Goal: Transaction & Acquisition: Purchase product/service

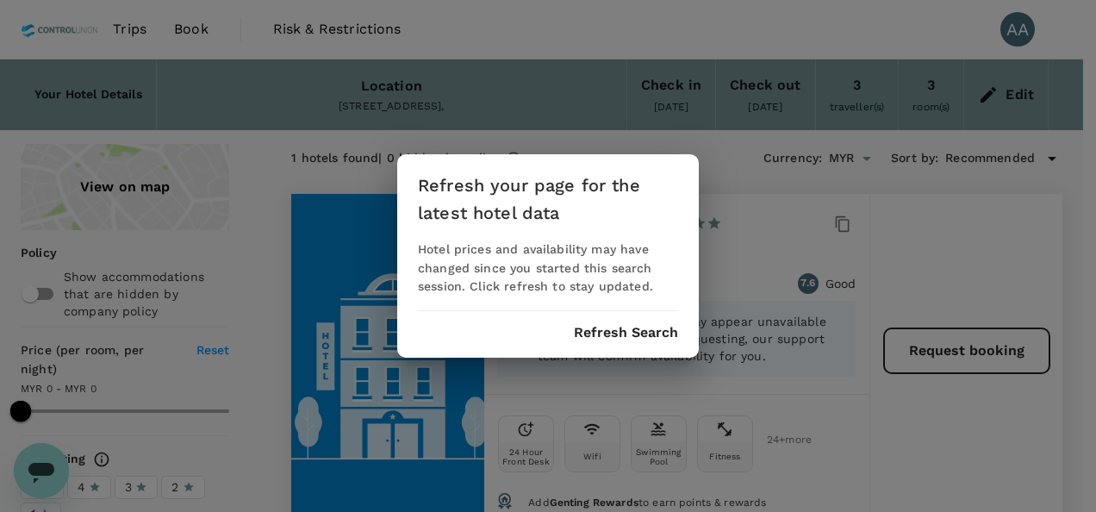
scroll to position [9183, 0]
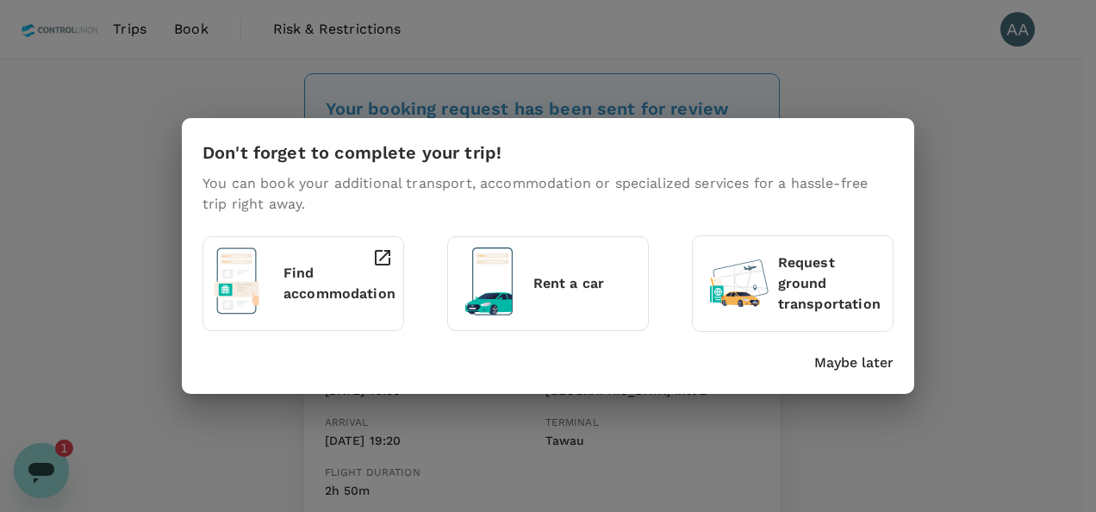
click at [829, 363] on p "Maybe later" at bounding box center [853, 363] width 79 height 21
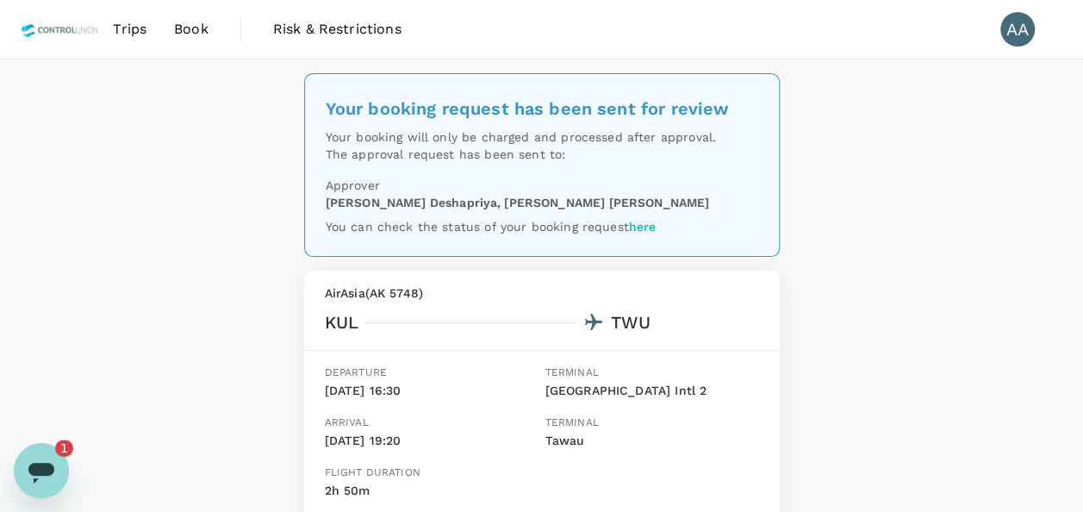
click at [197, 29] on span "Book" at bounding box center [191, 29] width 34 height 21
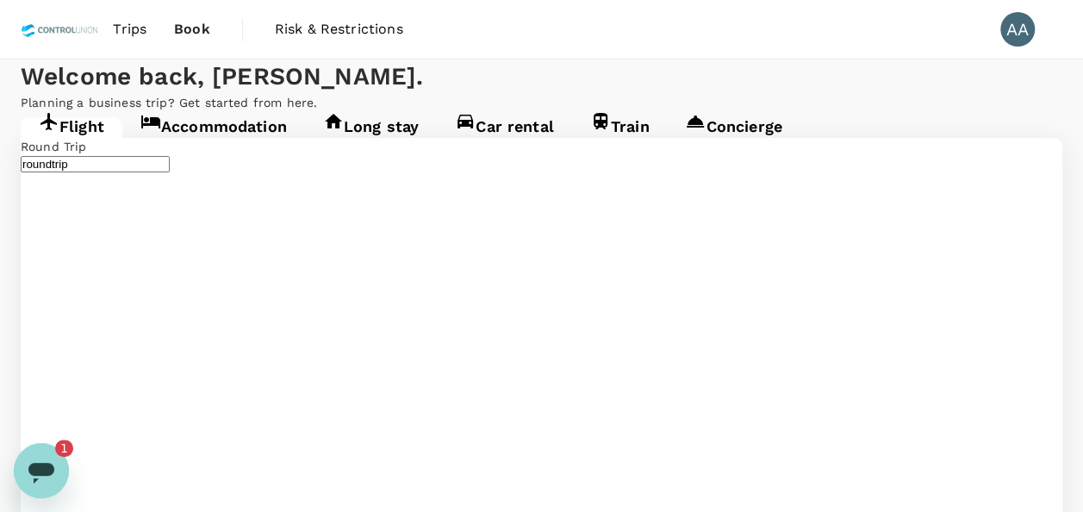
type input "[GEOGRAPHIC_DATA], [GEOGRAPHIC_DATA] (any)"
type input "Tawau (TWU)"
type input "[GEOGRAPHIC_DATA], [GEOGRAPHIC_DATA] (any)"
type input "Tawau (TWU)"
click at [29, 459] on icon "Open messaging window, 1 unread message" at bounding box center [41, 470] width 31 height 31
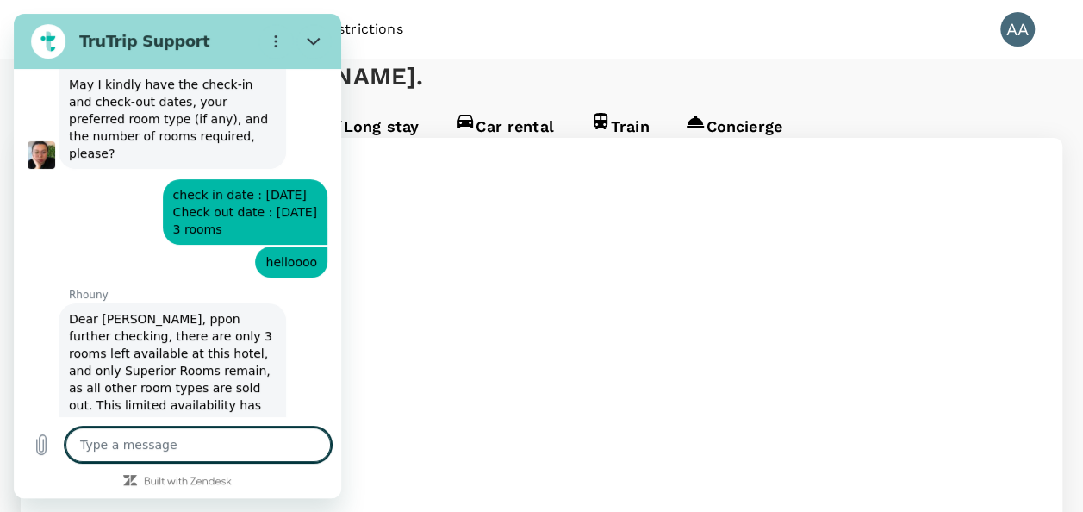
scroll to position [9296, 0]
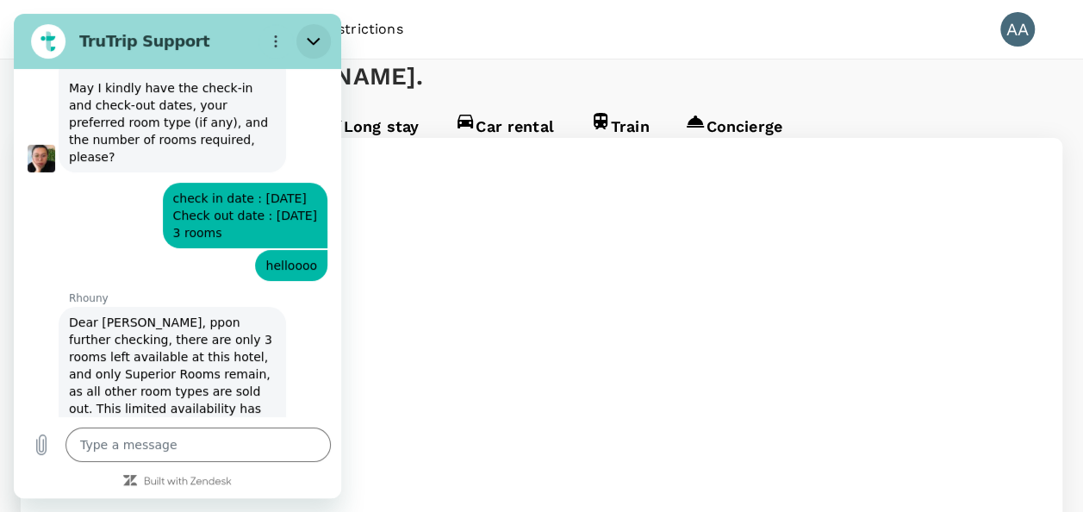
click at [315, 29] on button "Close" at bounding box center [313, 41] width 34 height 34
type textarea "x"
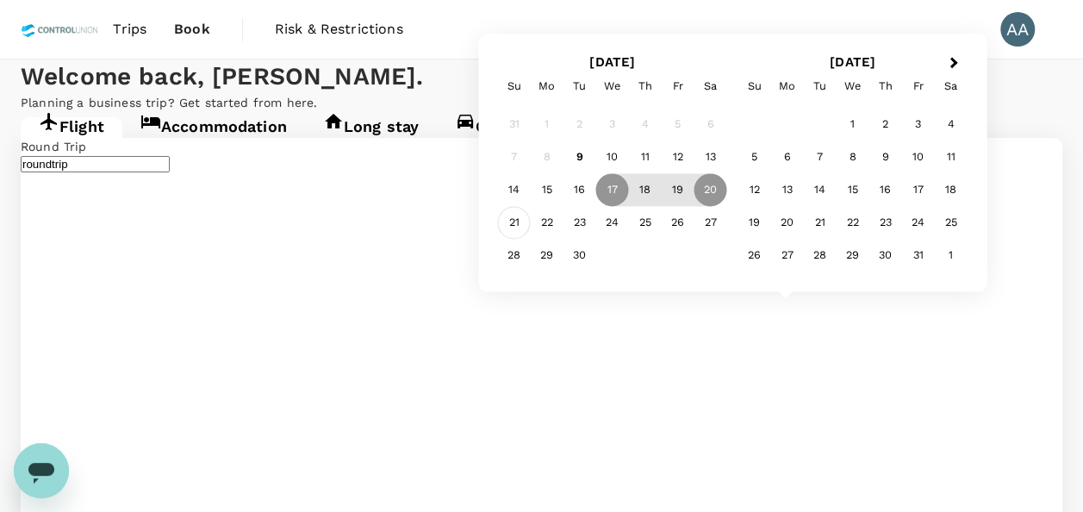
type input "[GEOGRAPHIC_DATA], [GEOGRAPHIC_DATA] (any)"
click at [506, 216] on div "21" at bounding box center [514, 223] width 33 height 33
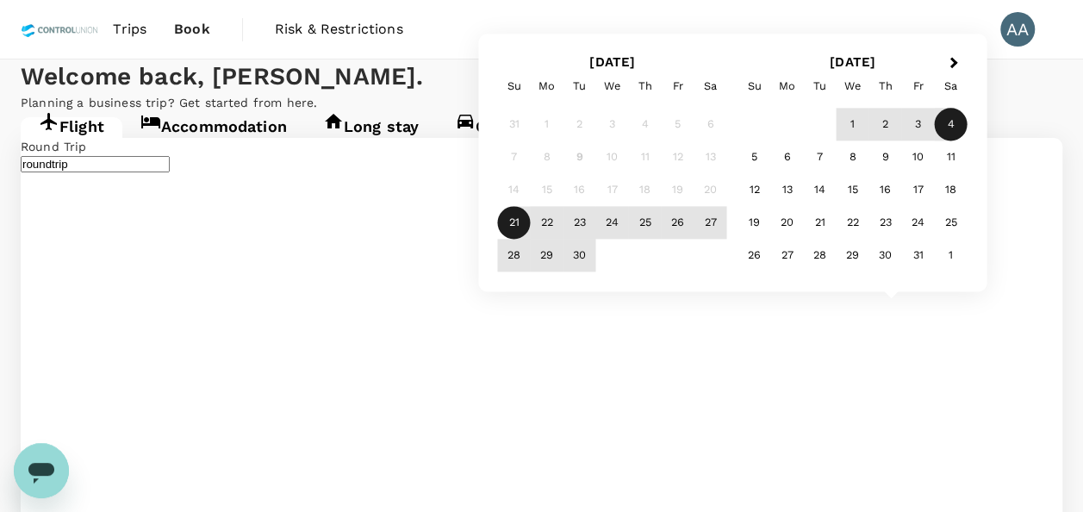
click at [950, 129] on div "4" at bounding box center [951, 125] width 33 height 33
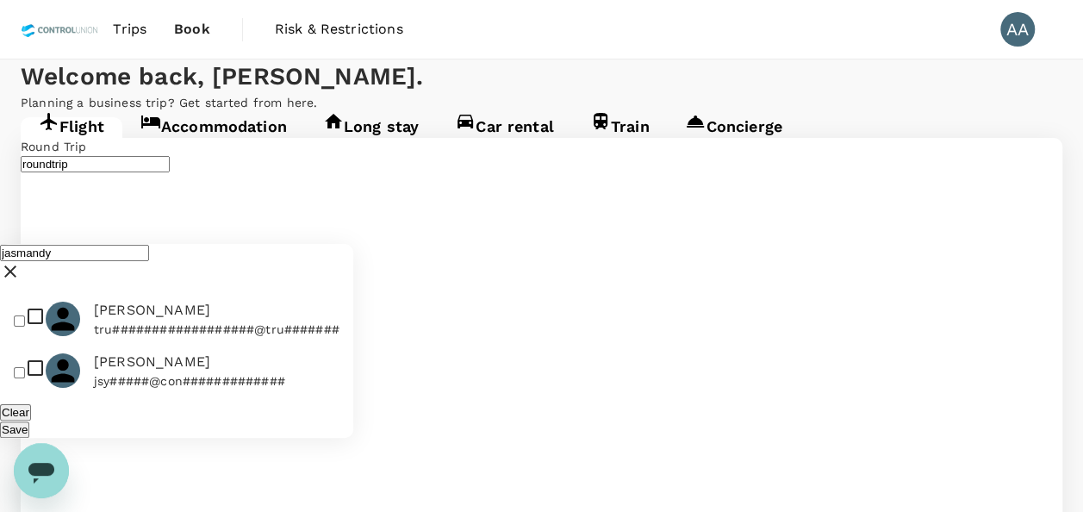
type input "jasmandy"
click at [17, 367] on input "checkbox" at bounding box center [19, 372] width 11 height 11
checkbox input "true"
click at [29, 421] on button "Save" at bounding box center [14, 429] width 29 height 16
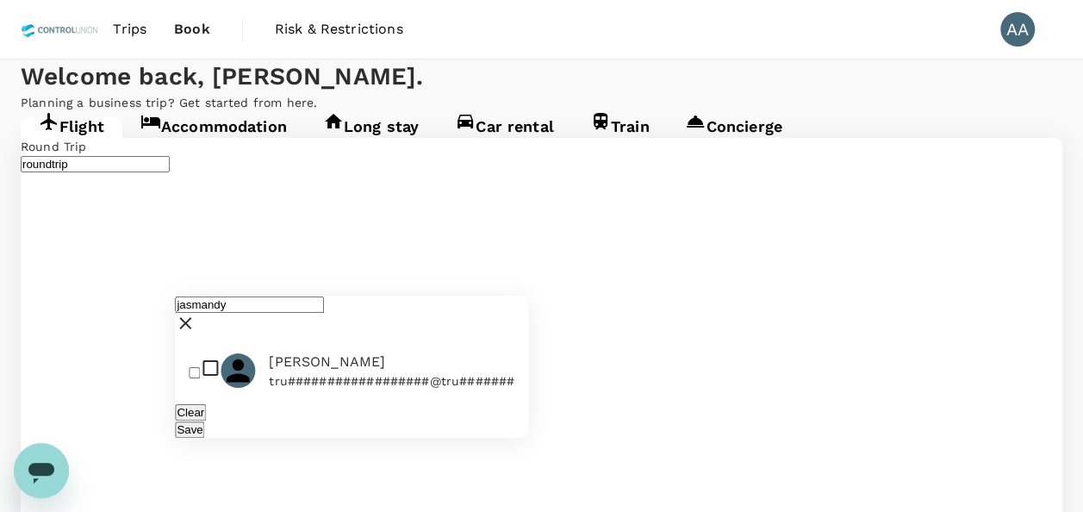
drag, startPoint x: 276, startPoint y: 134, endPoint x: 129, endPoint y: 134, distance: 146.5
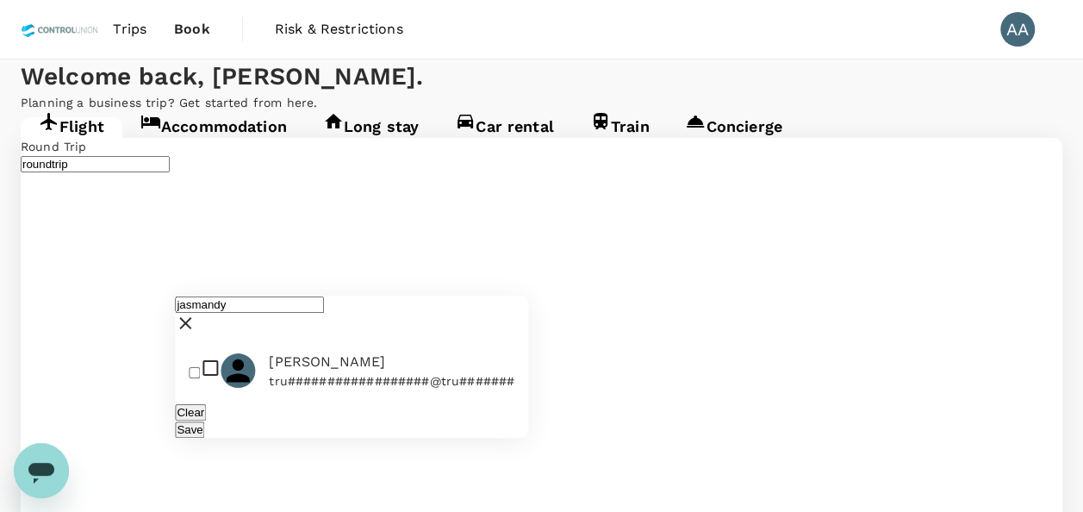
click at [196, 313] on icon at bounding box center [185, 323] width 21 height 21
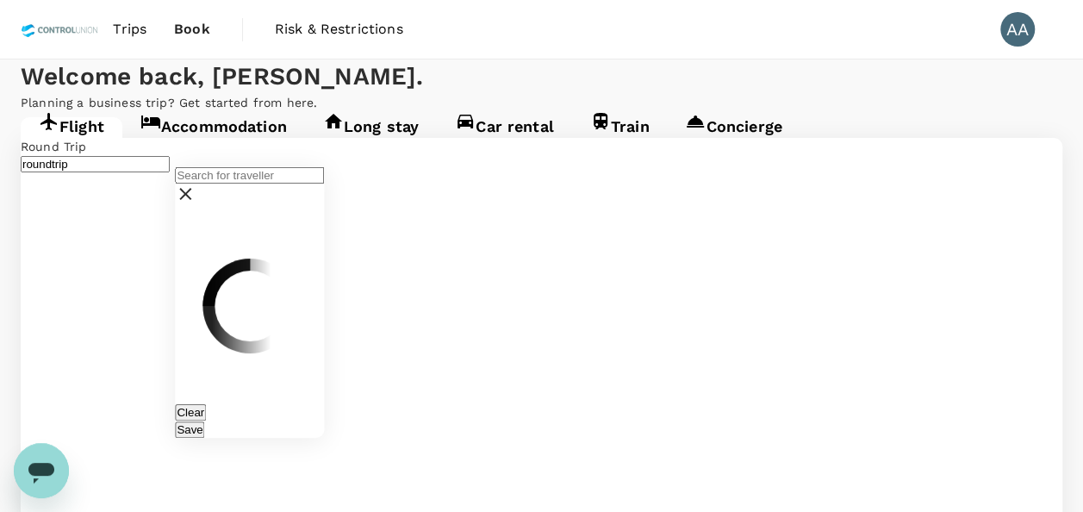
click at [324, 167] on input "text" at bounding box center [249, 175] width 149 height 16
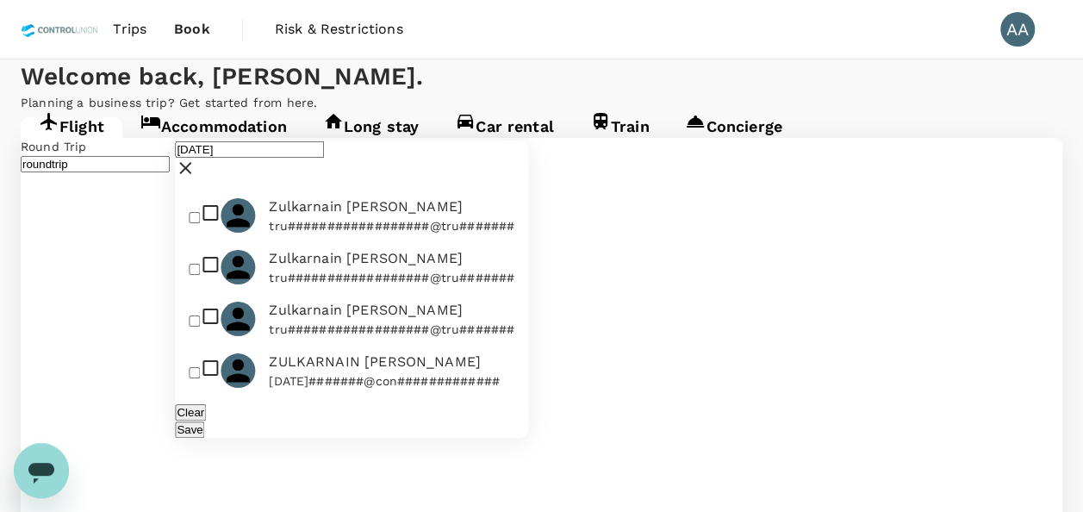
scroll to position [38, 0]
type input "zul"
click at [197, 367] on input "checkbox" at bounding box center [194, 372] width 11 height 11
checkbox input "true"
click at [204, 421] on button "Save" at bounding box center [189, 429] width 29 height 16
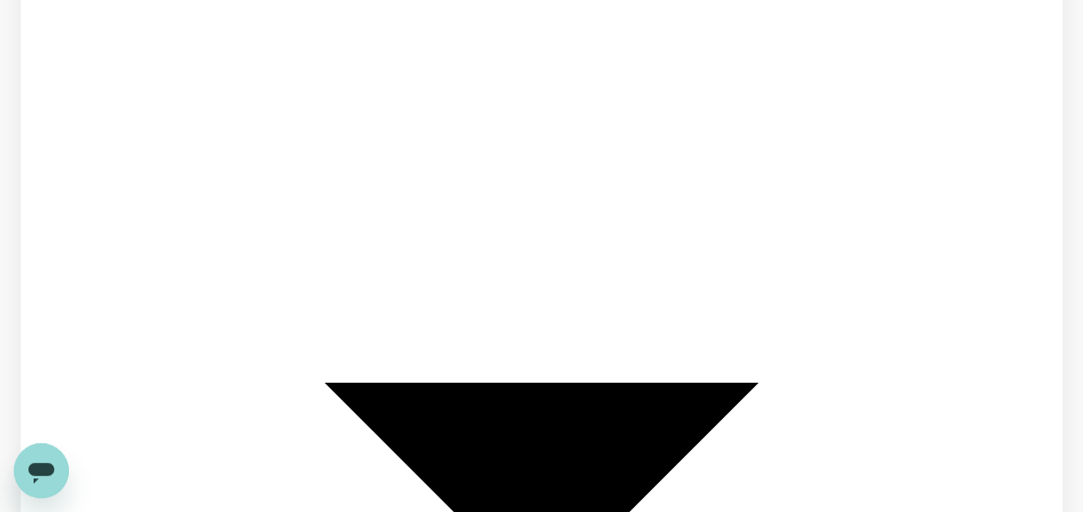
scroll to position [259, 0]
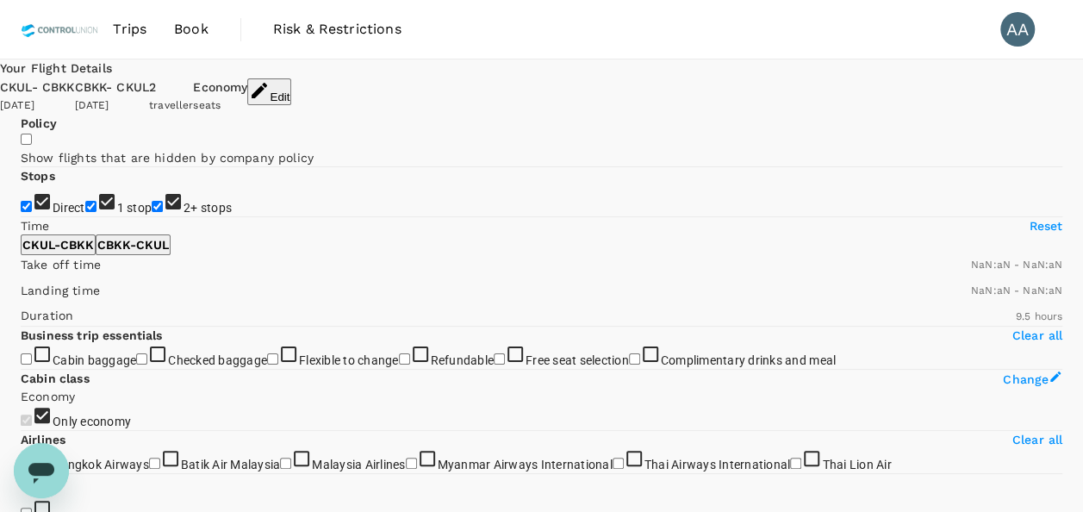
type input "MYR"
type input "1440"
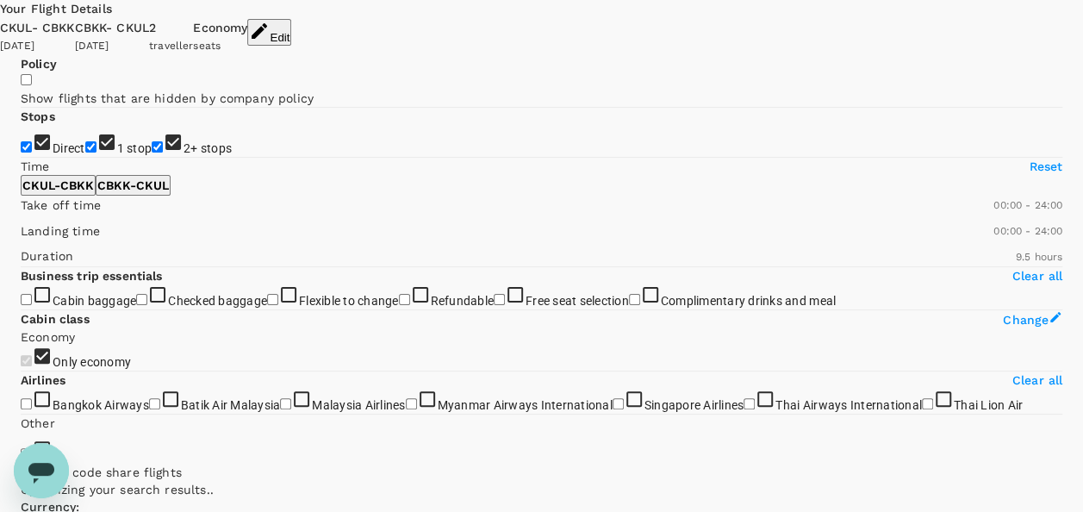
scroll to position [86, 0]
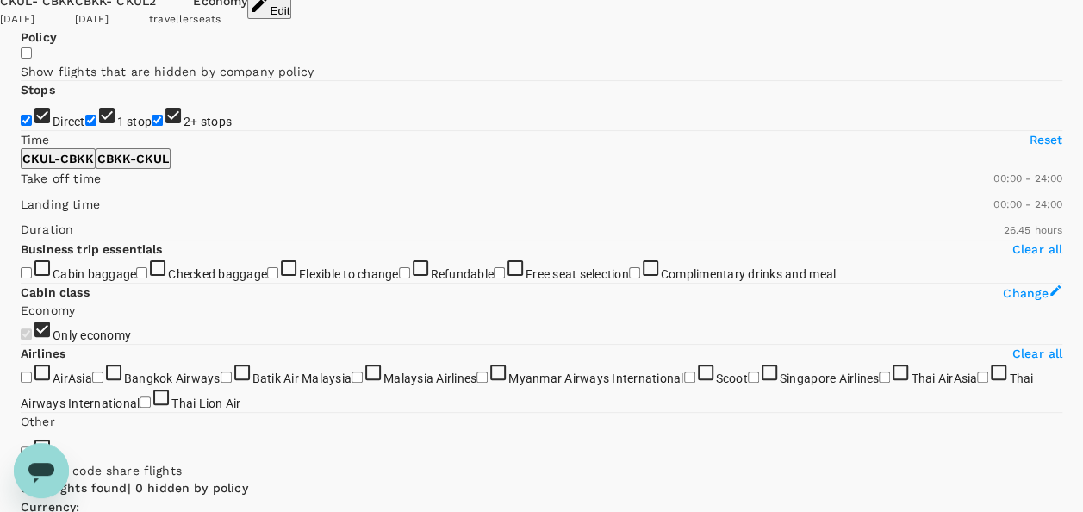
type input "1605"
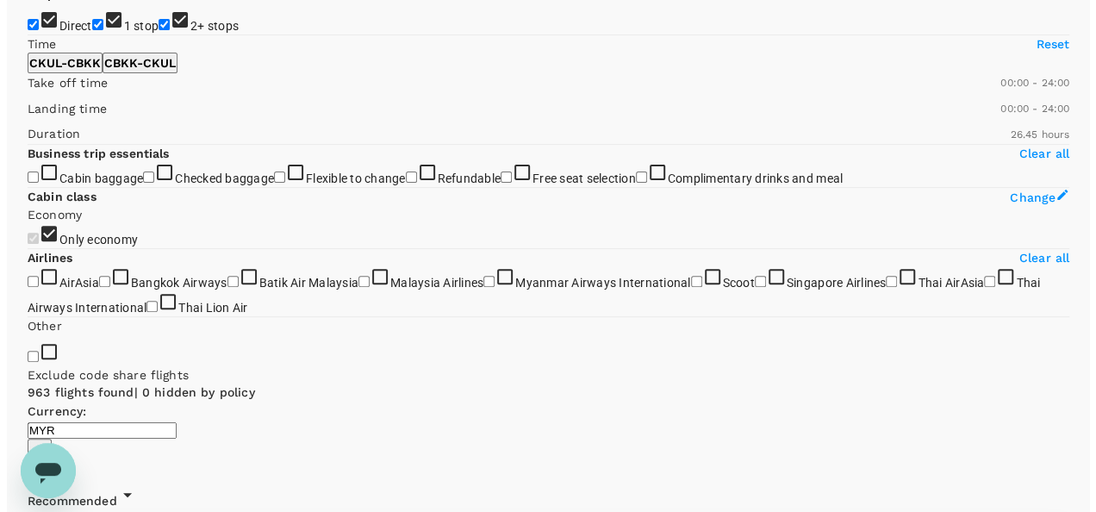
scroll to position [79, 0]
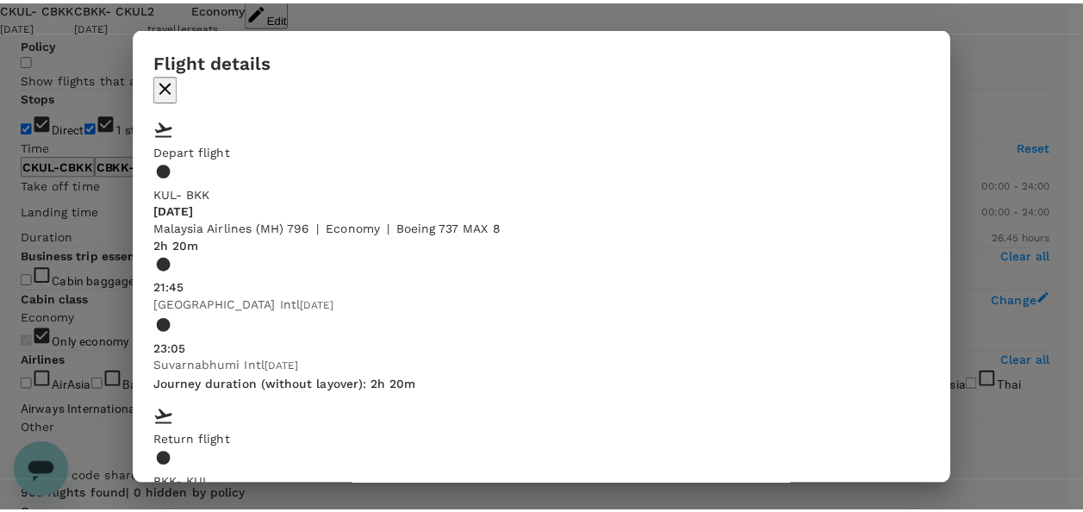
scroll to position [172, 0]
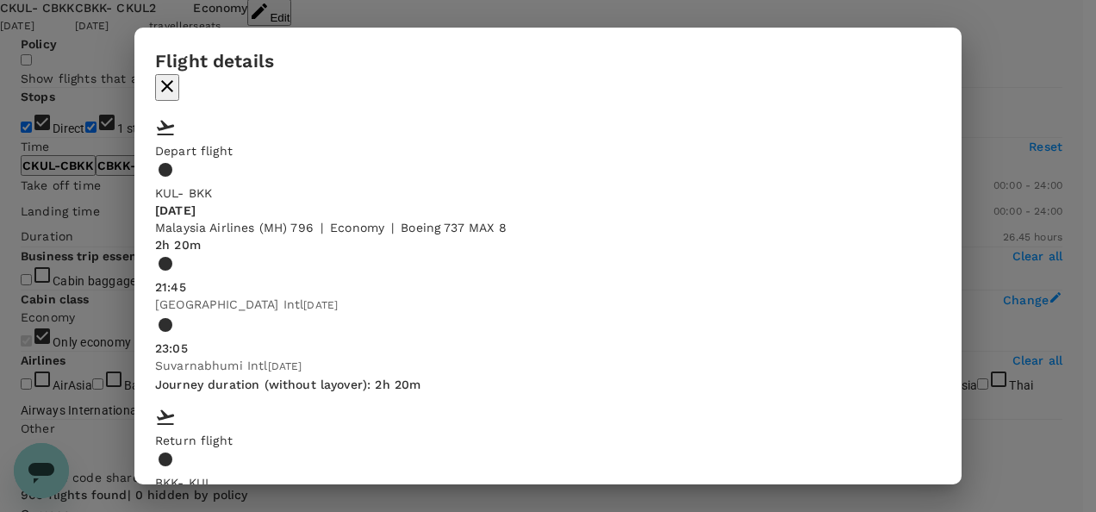
click at [173, 80] on icon "button" at bounding box center [167, 86] width 12 height 12
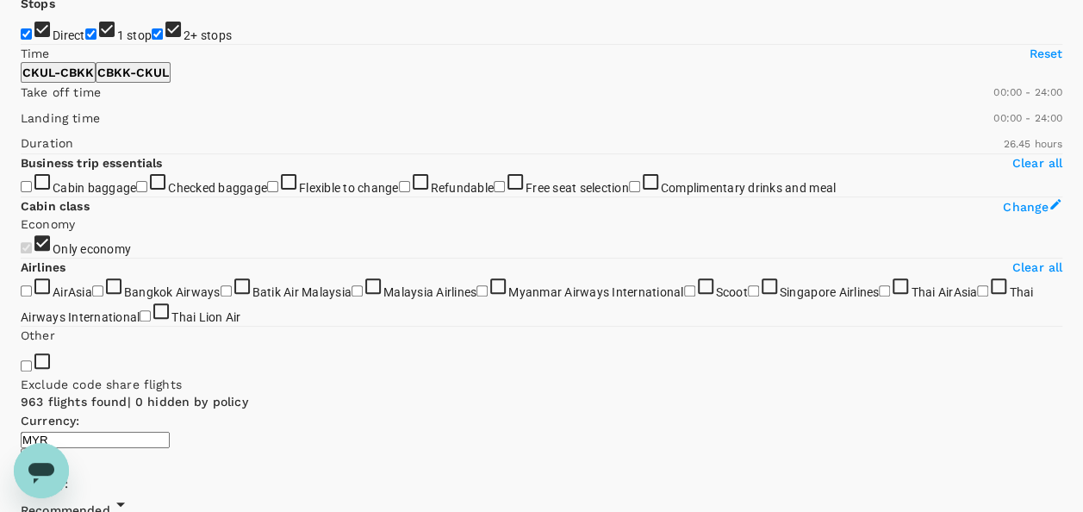
click at [184, 42] on span "2+ stops" at bounding box center [208, 35] width 48 height 14
click at [152, 40] on input "2+ stops" at bounding box center [157, 33] width 11 height 11
checkbox input "false"
click at [85, 40] on input "1 stop" at bounding box center [90, 33] width 11 height 11
checkbox input "false"
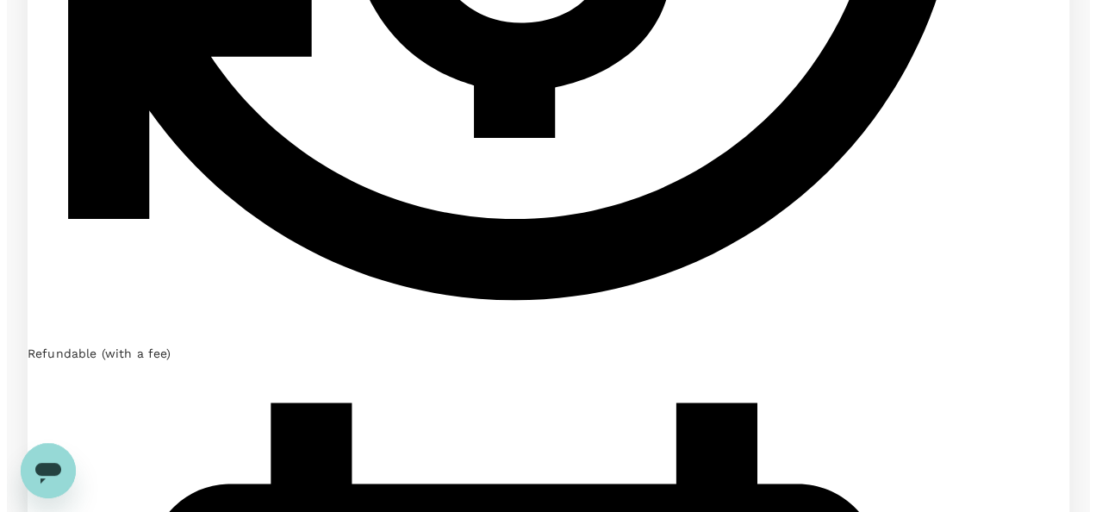
scroll to position [4216, 0]
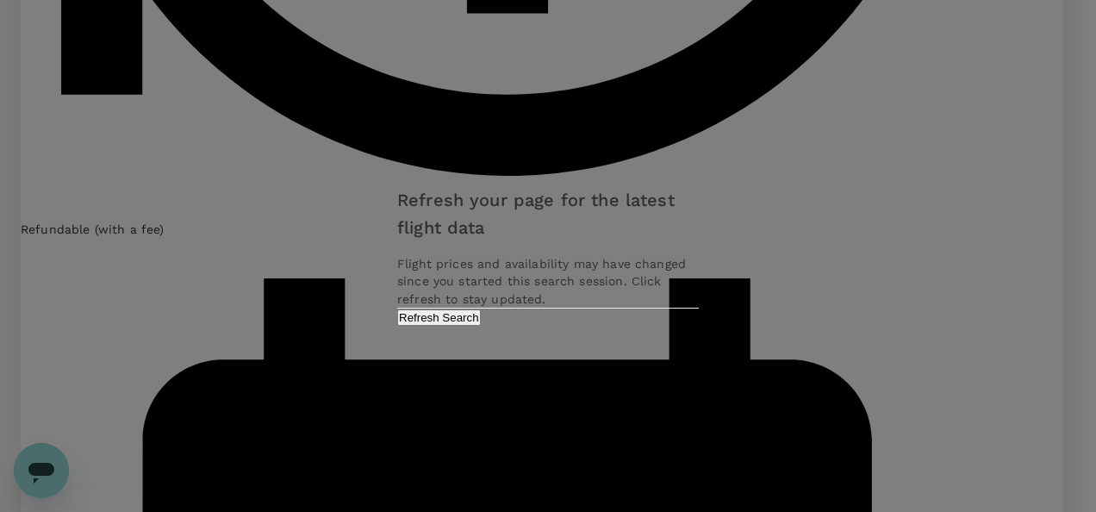
click at [481, 326] on button "Refresh Search" at bounding box center [439, 317] width 84 height 16
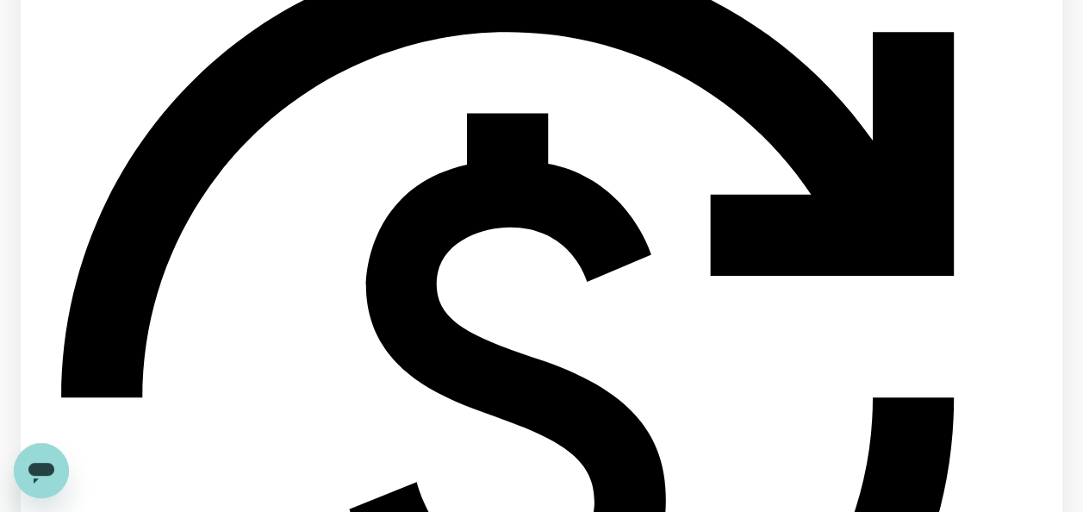
scroll to position [3534, 0]
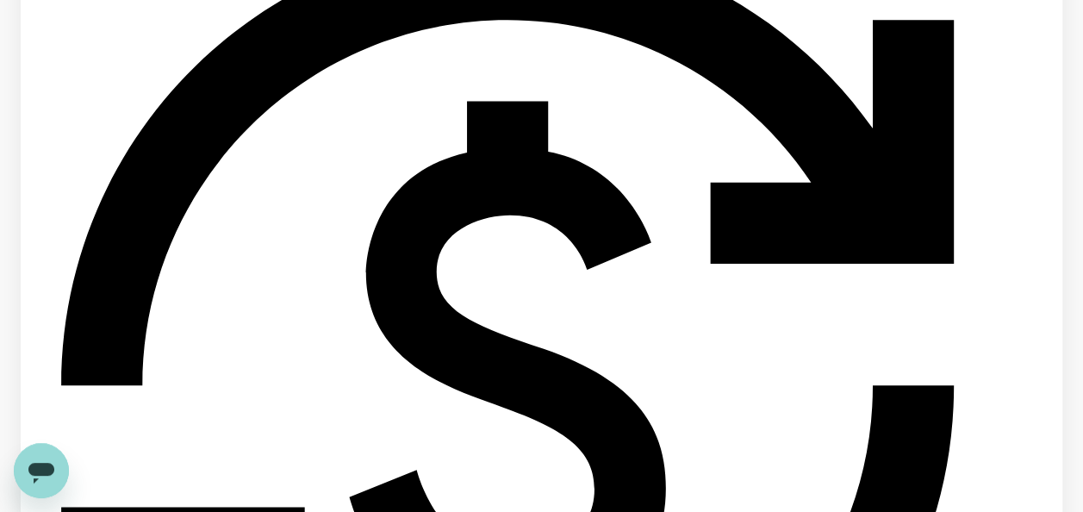
type input "1605"
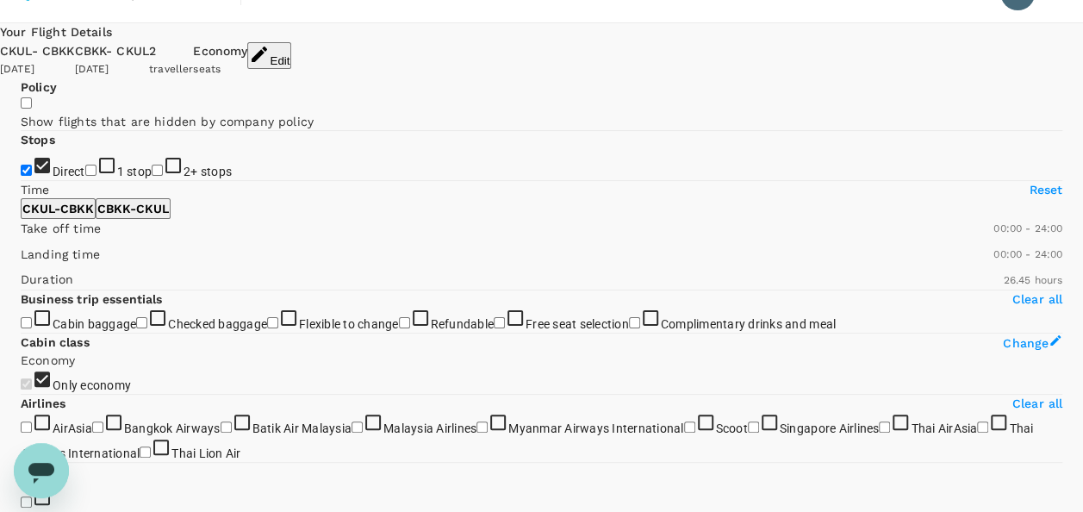
scroll to position [0, 0]
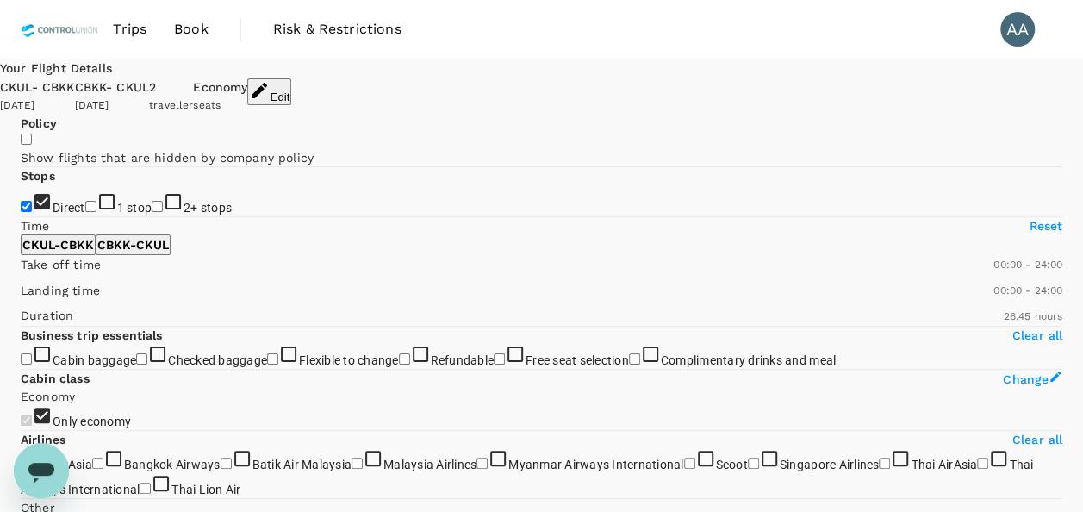
click at [85, 212] on input "1 stop" at bounding box center [90, 206] width 11 height 11
checkbox input "false"
click at [152, 212] on input "2+ stops" at bounding box center [157, 206] width 11 height 11
checkbox input "true"
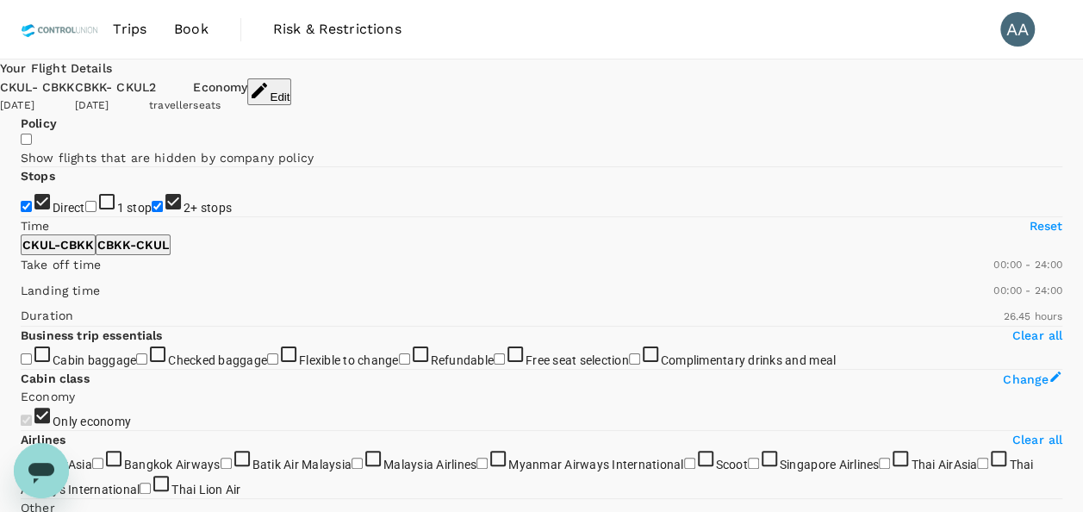
click at [85, 212] on input "1 stop" at bounding box center [90, 206] width 11 height 11
checkbox input "true"
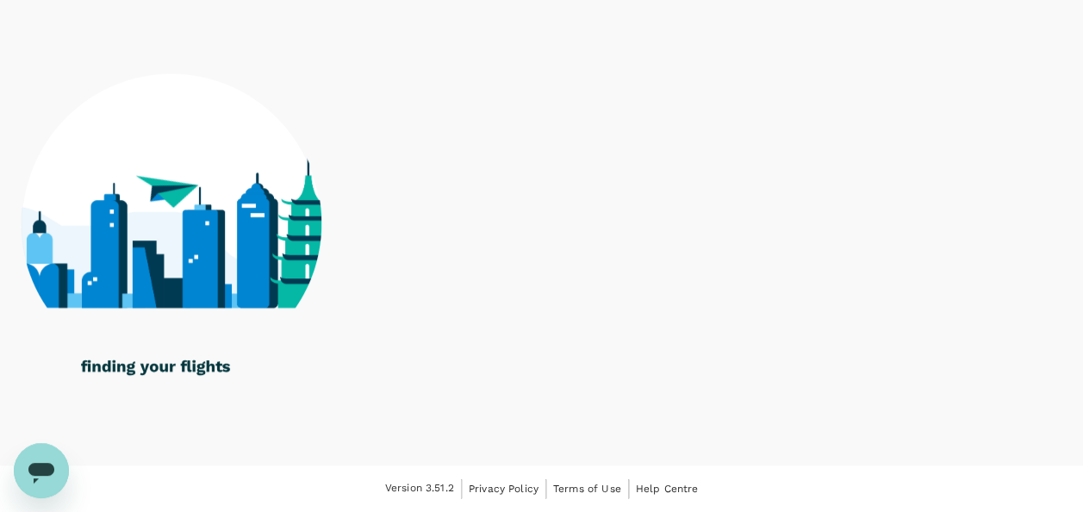
scroll to position [948, 0]
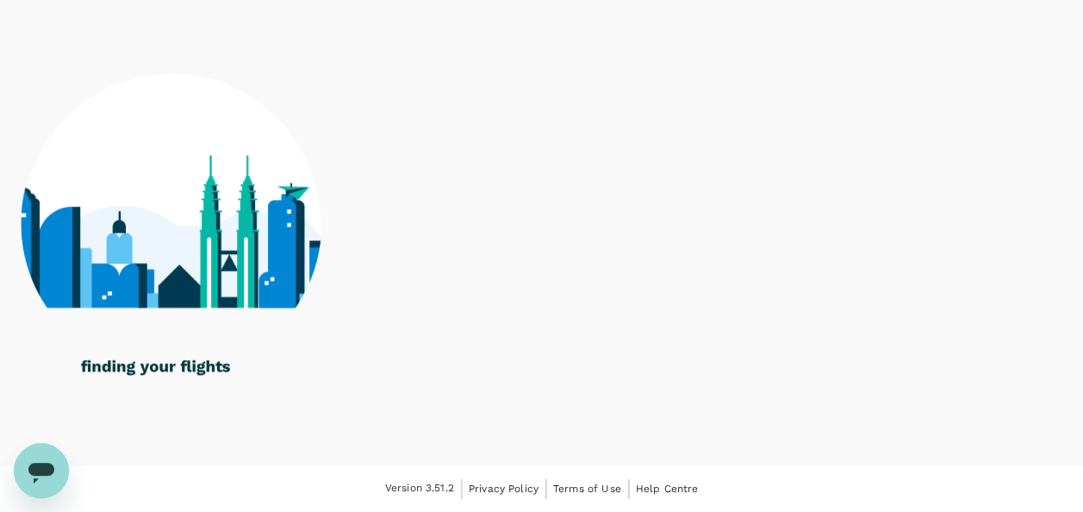
checkbox input "true"
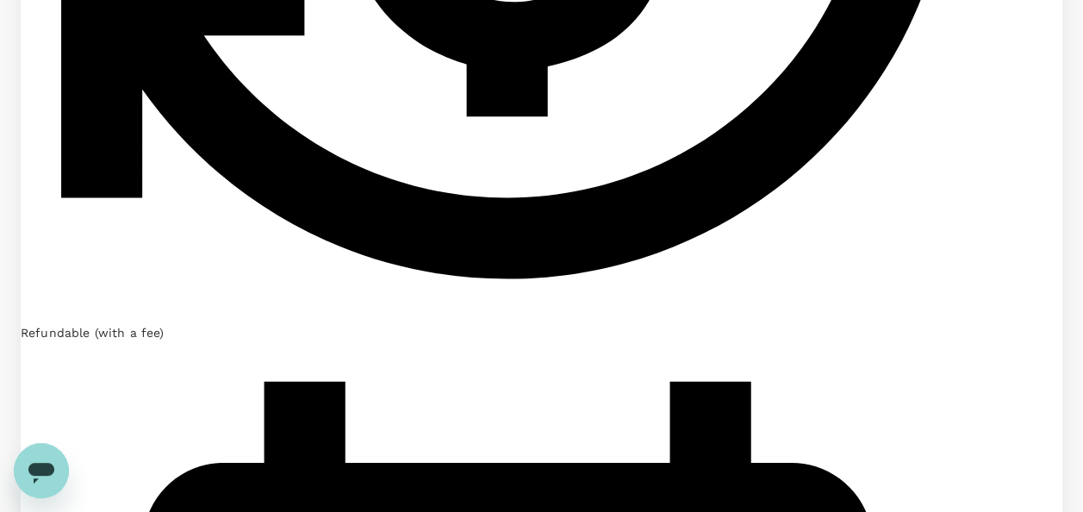
scroll to position [1810, 0]
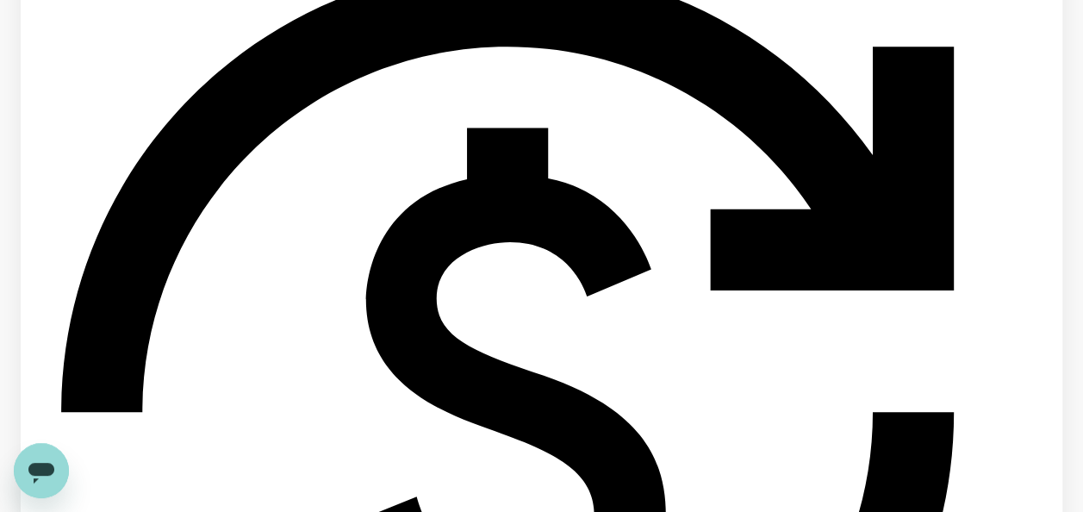
scroll to position [3620, 0]
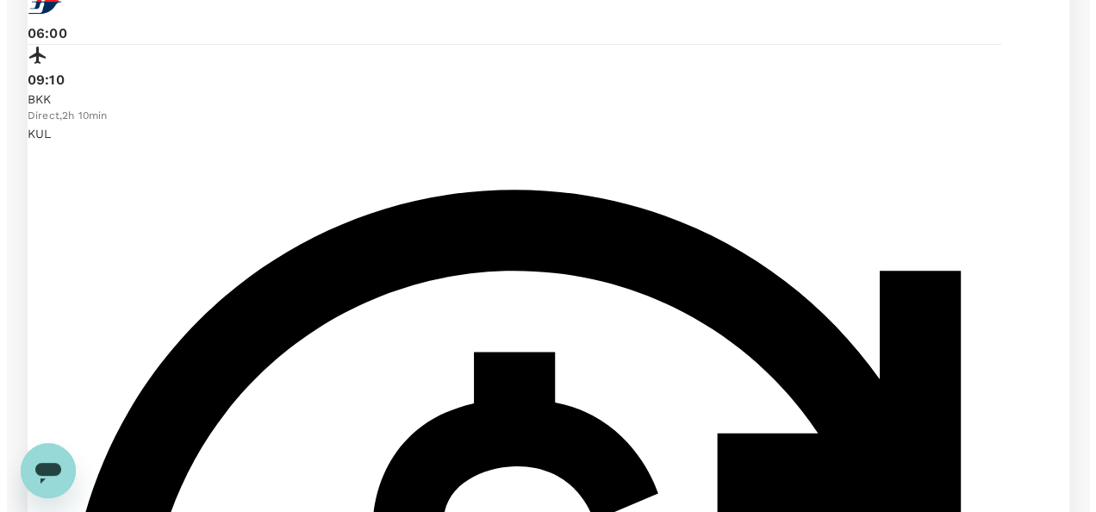
scroll to position [3275, 0]
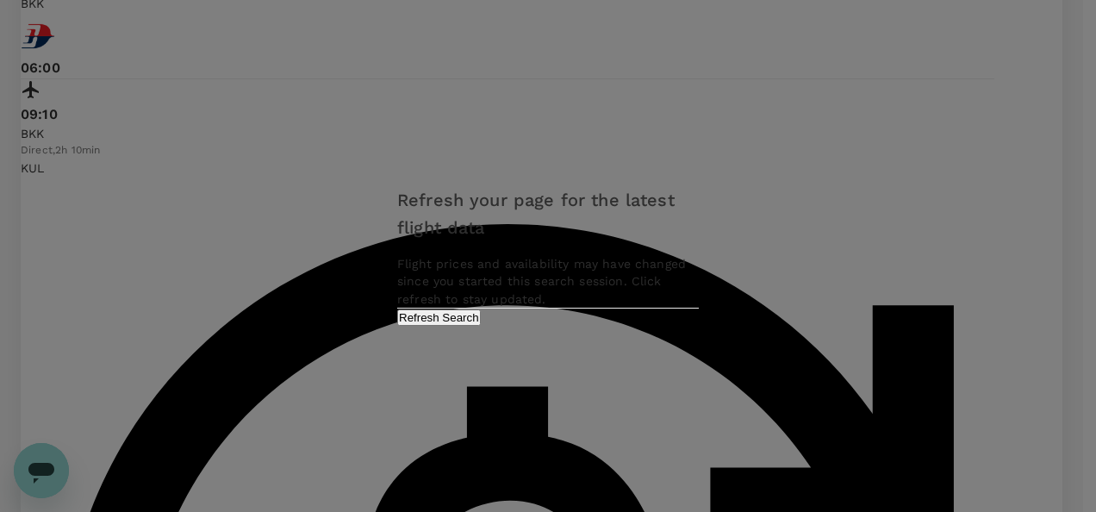
click at [409, 459] on div "Refresh your page for the latest flight data Flight prices and availability may…" at bounding box center [548, 256] width 1096 height 512
click at [481, 326] on button "Refresh Search" at bounding box center [439, 317] width 84 height 16
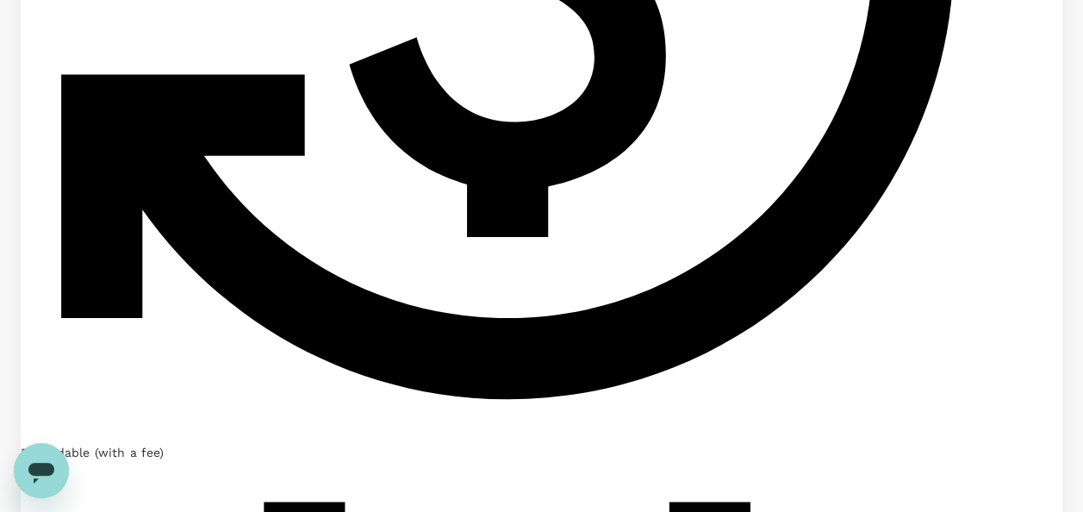
scroll to position [4051, 0]
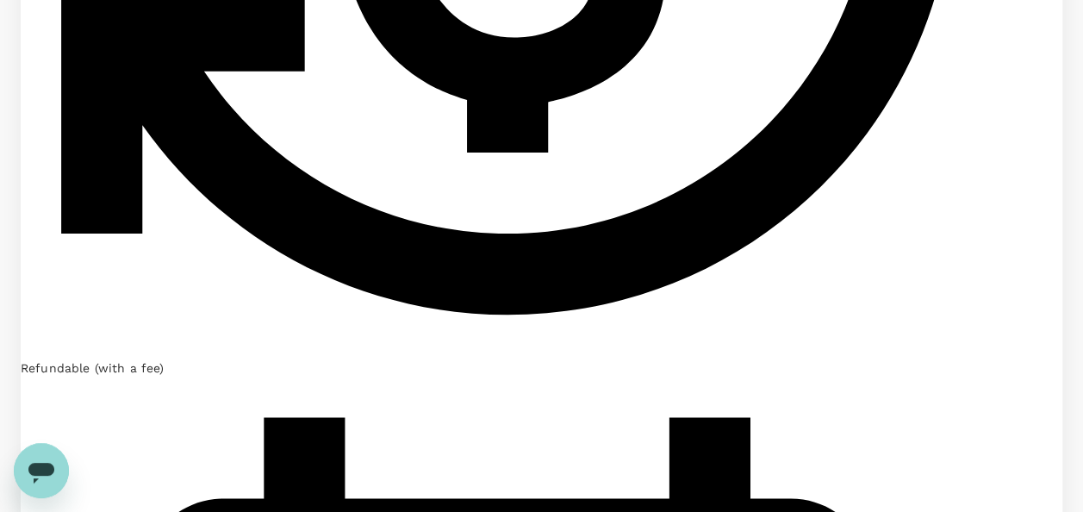
type input "1605"
checkbox input "false"
checkbox input "true"
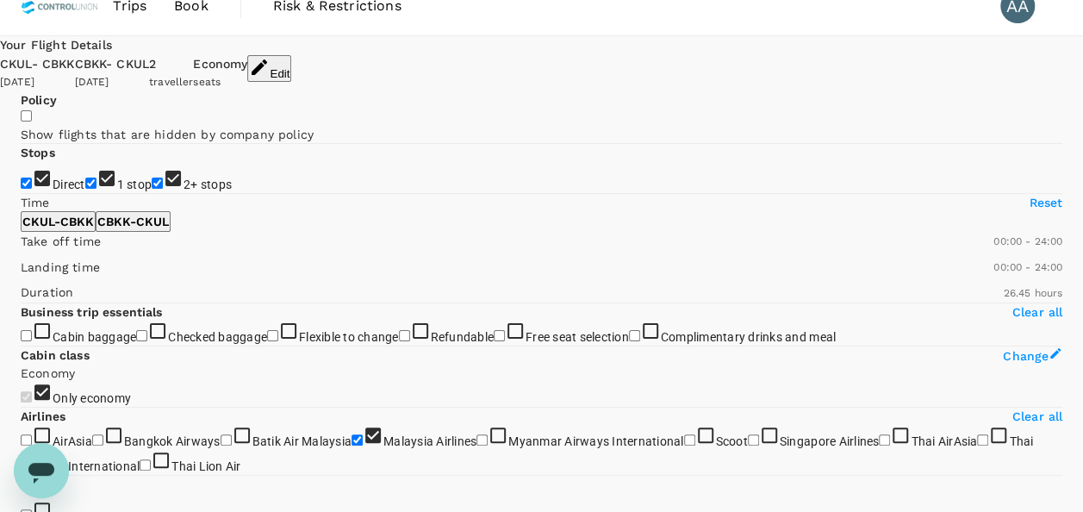
scroll to position [0, 0]
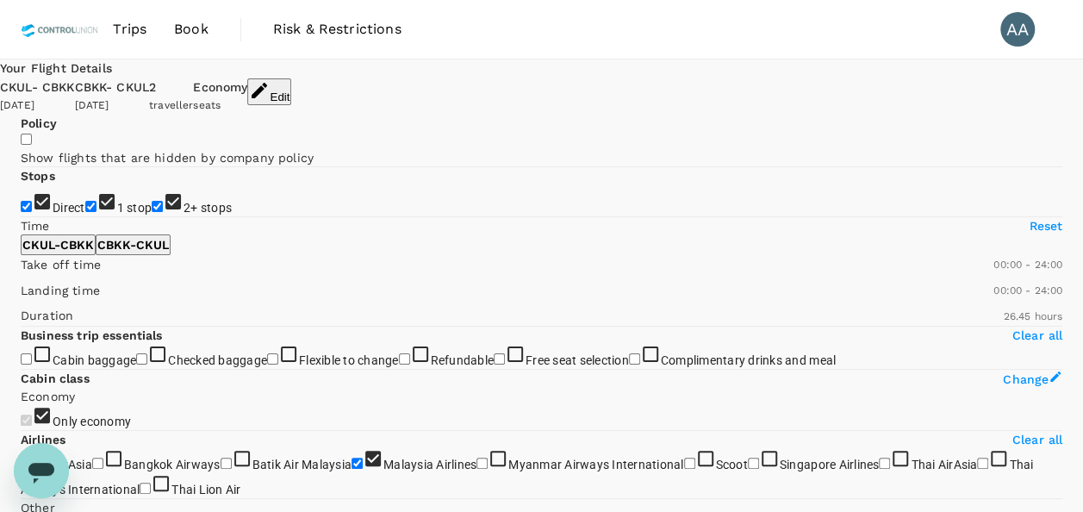
click at [59, 465] on div "Open messaging window" at bounding box center [42, 471] width 52 height 52
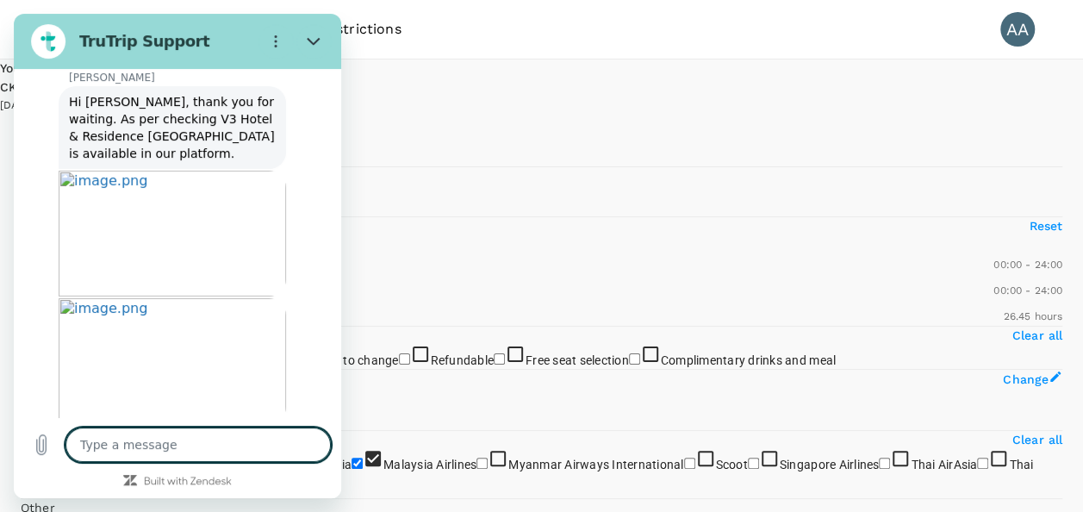
scroll to position [2437, 0]
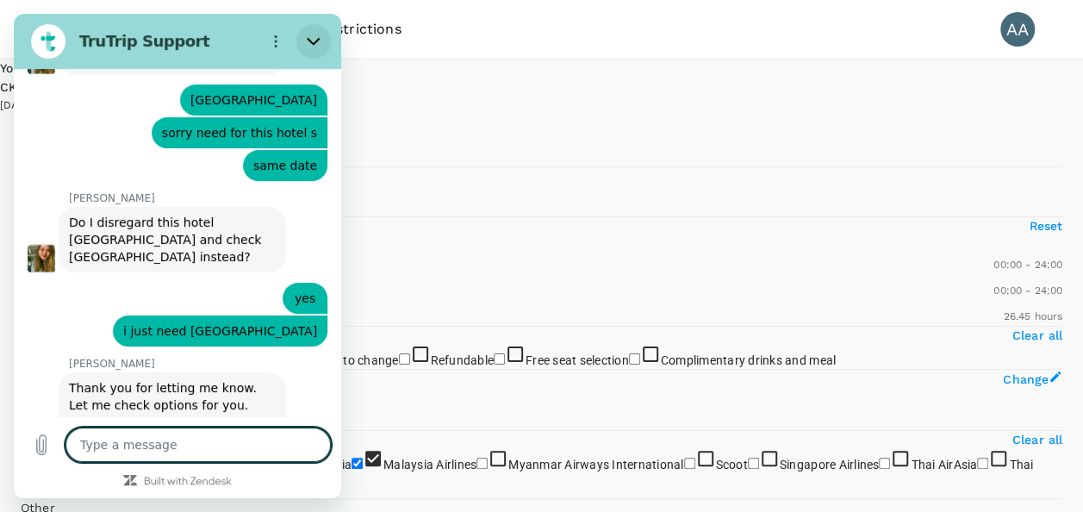
click at [310, 37] on icon "Close" at bounding box center [314, 41] width 14 height 14
type textarea "x"
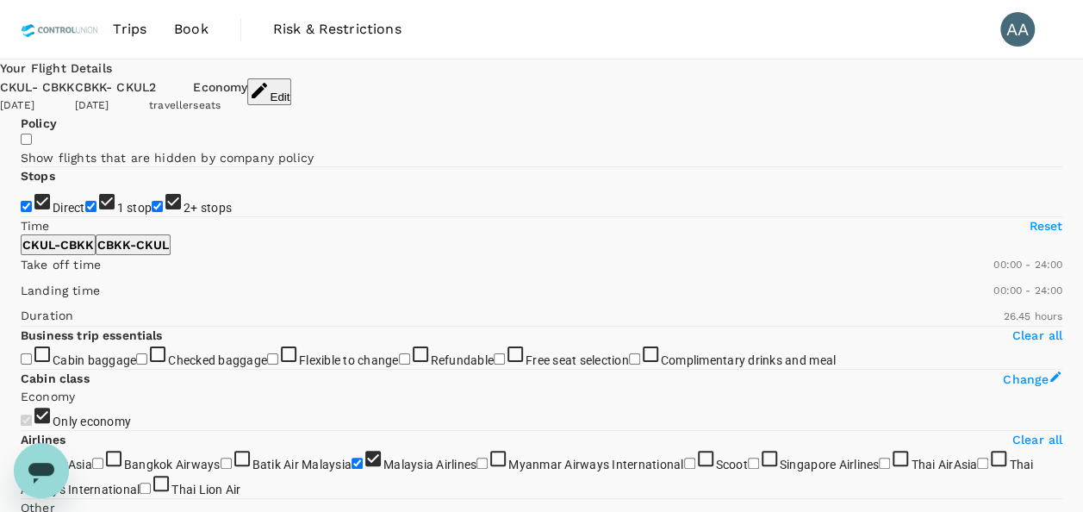
click at [270, 93] on icon "button" at bounding box center [259, 90] width 21 height 21
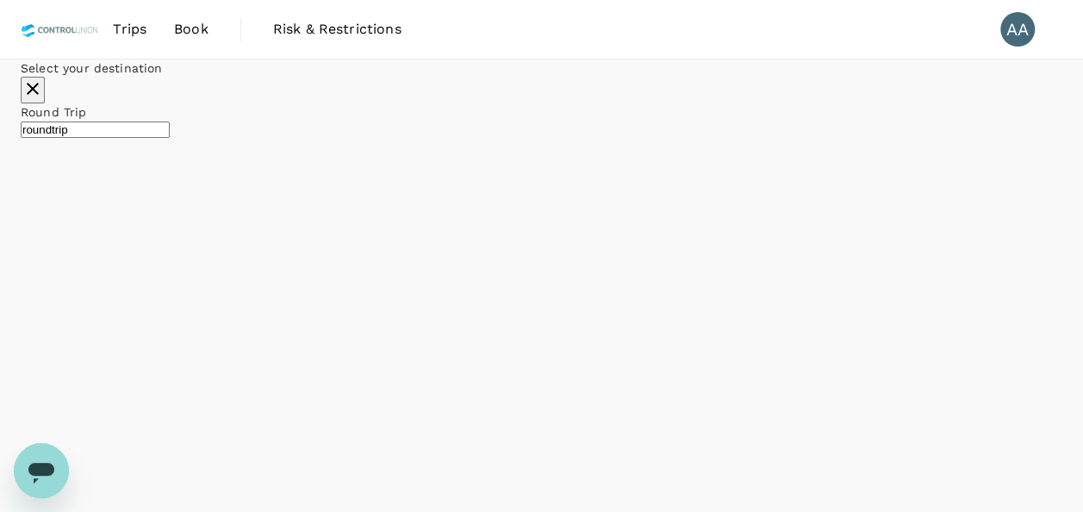
type input "[GEOGRAPHIC_DATA], [GEOGRAPHIC_DATA] (any)"
type input "oneway"
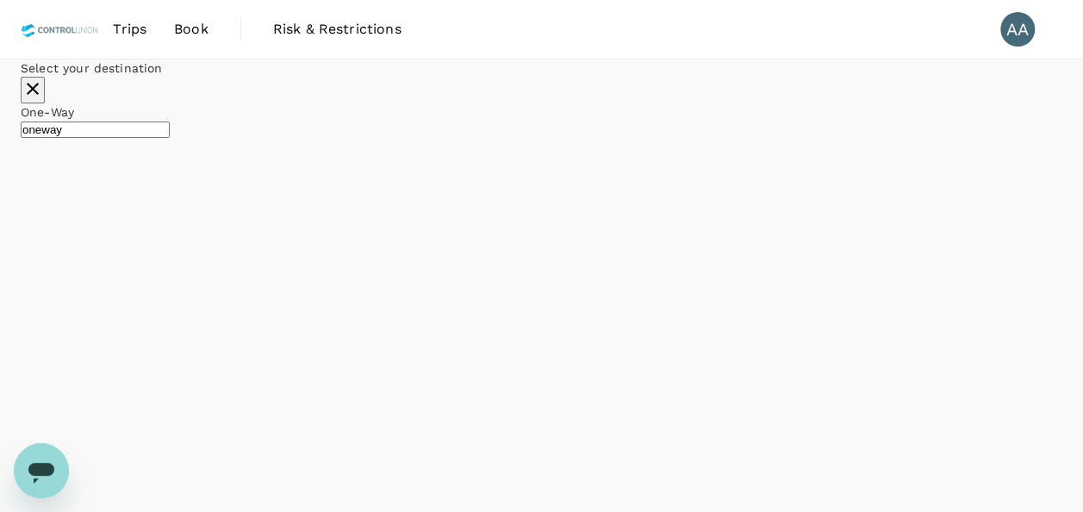
checkbox input "false"
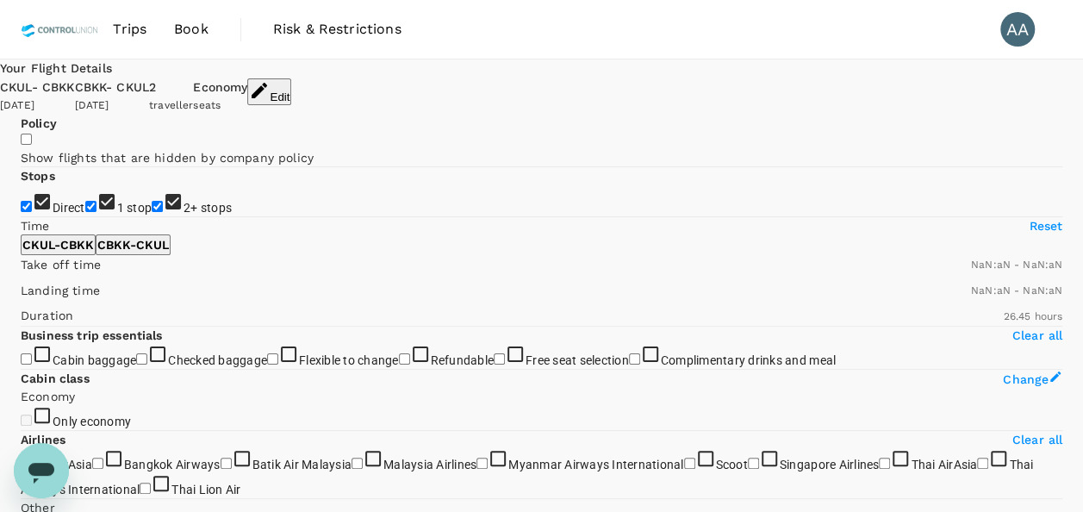
checkbox input "false"
type input "1440"
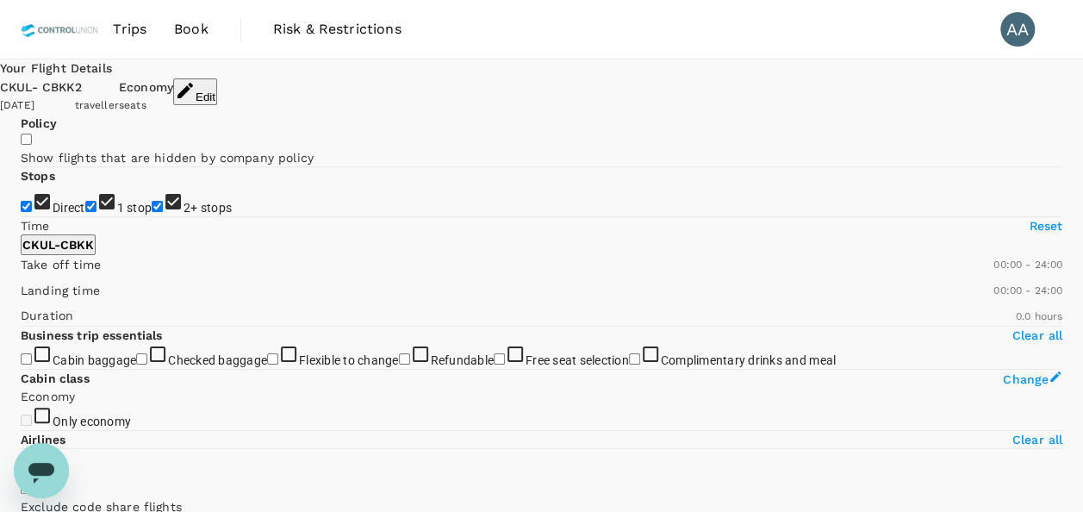
type input "1180"
checkbox input "true"
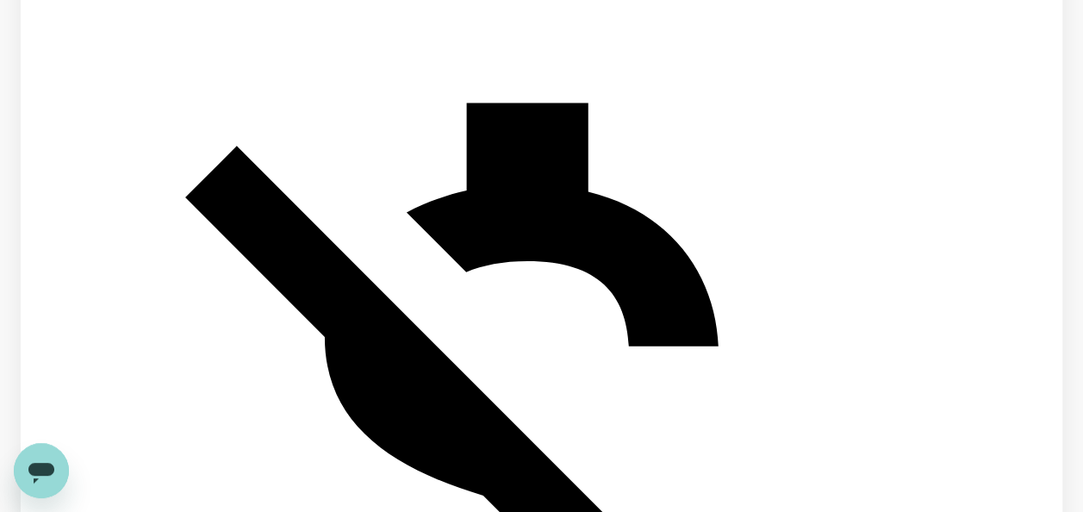
scroll to position [1034, 0]
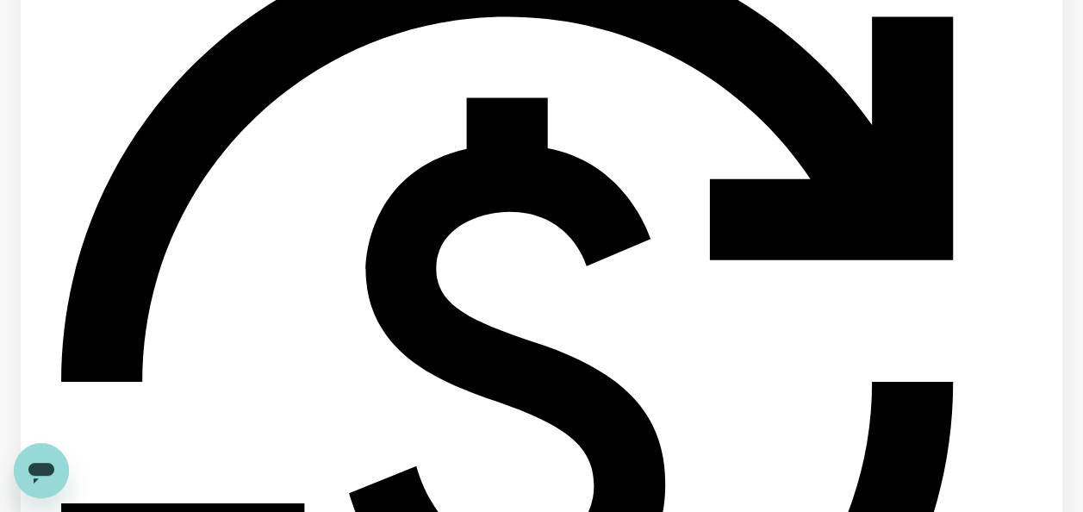
checkbox input "true"
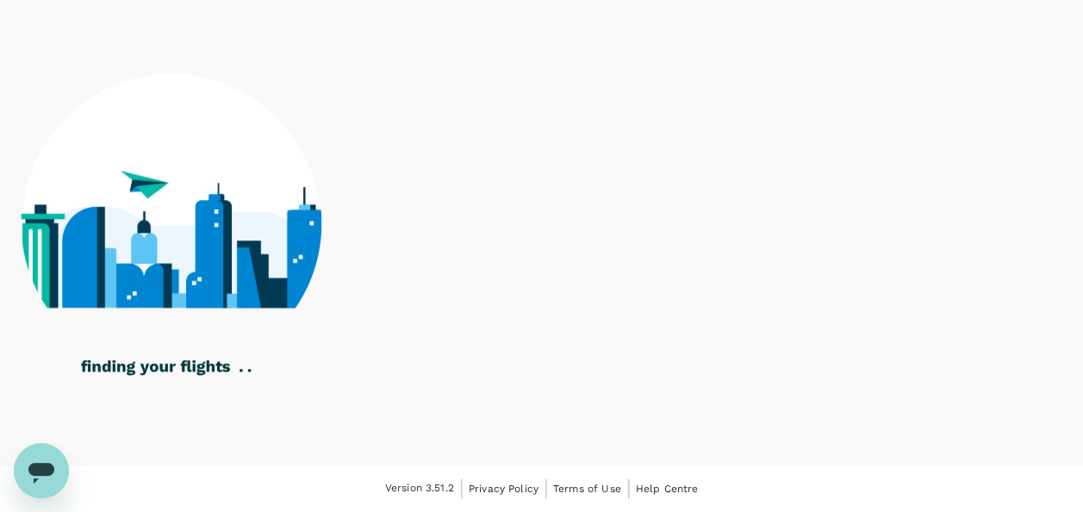
type input "1605"
checkbox input "false"
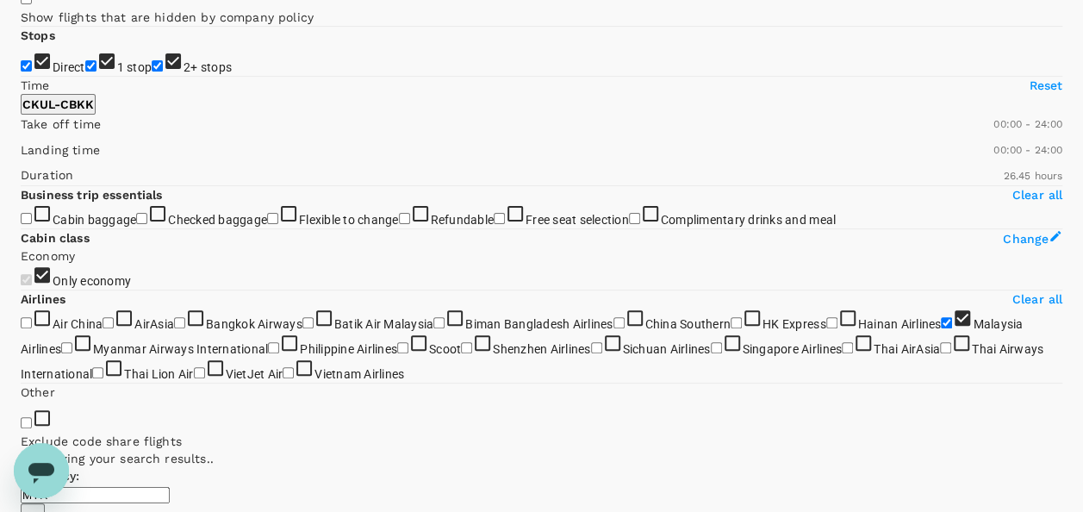
scroll to position [0, 0]
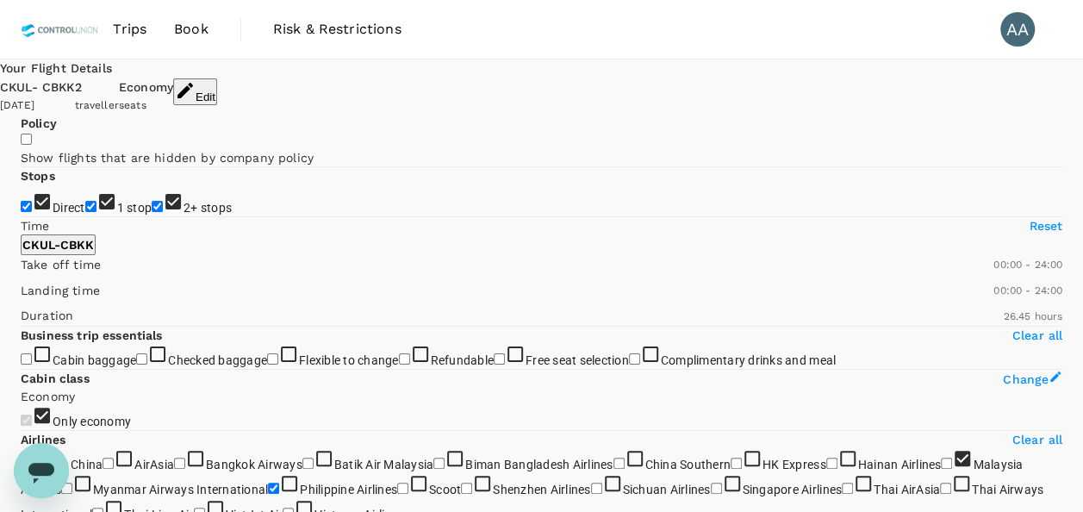
checkbox input "false"
checkbox input "true"
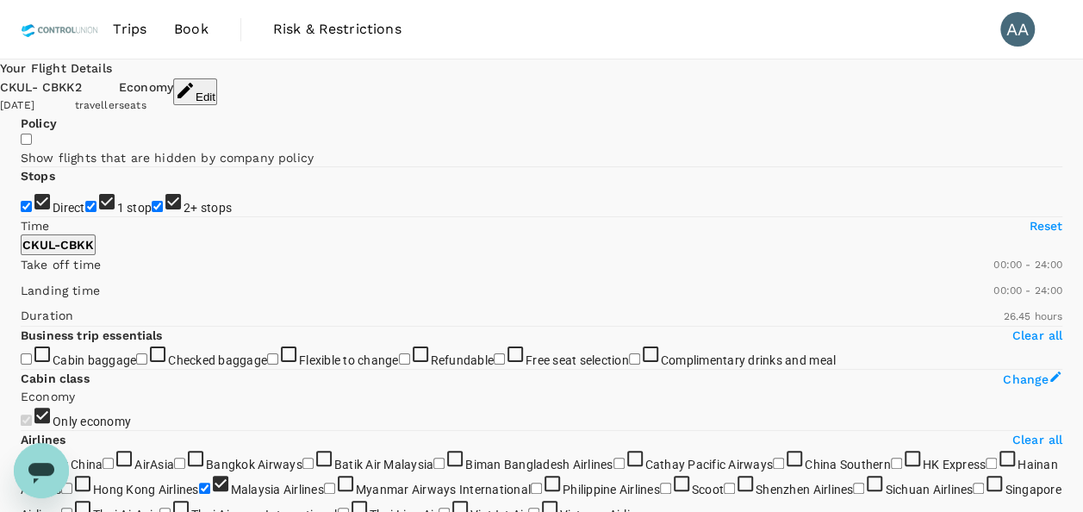
click at [152, 215] on label "2+ stops" at bounding box center [192, 208] width 80 height 14
click at [152, 212] on input "2+ stops" at bounding box center [157, 206] width 11 height 11
checkbox input "false"
click at [117, 215] on span "1 stop" at bounding box center [134, 208] width 35 height 14
click at [85, 212] on input "1 stop" at bounding box center [90, 206] width 11 height 11
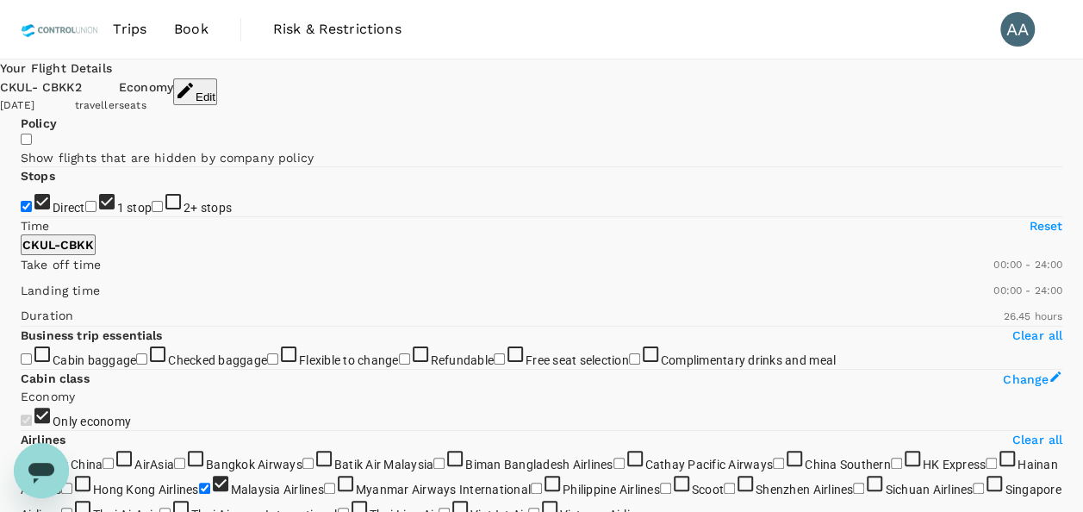
checkbox input "false"
click at [196, 84] on icon "button" at bounding box center [185, 90] width 21 height 21
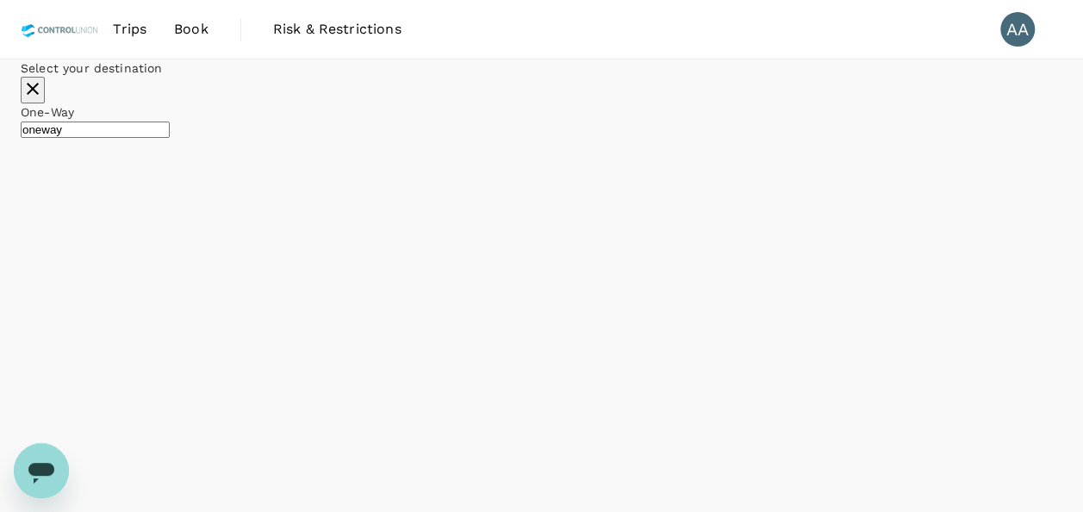
type input "[GEOGRAPHIC_DATA], [GEOGRAPHIC_DATA] (any)"
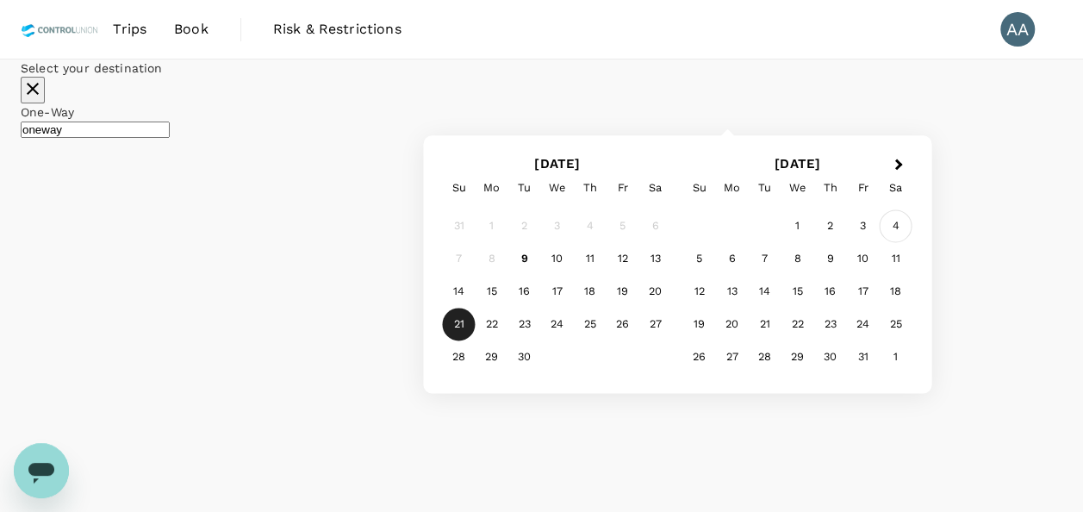
click at [913, 243] on div "4" at bounding box center [896, 226] width 33 height 33
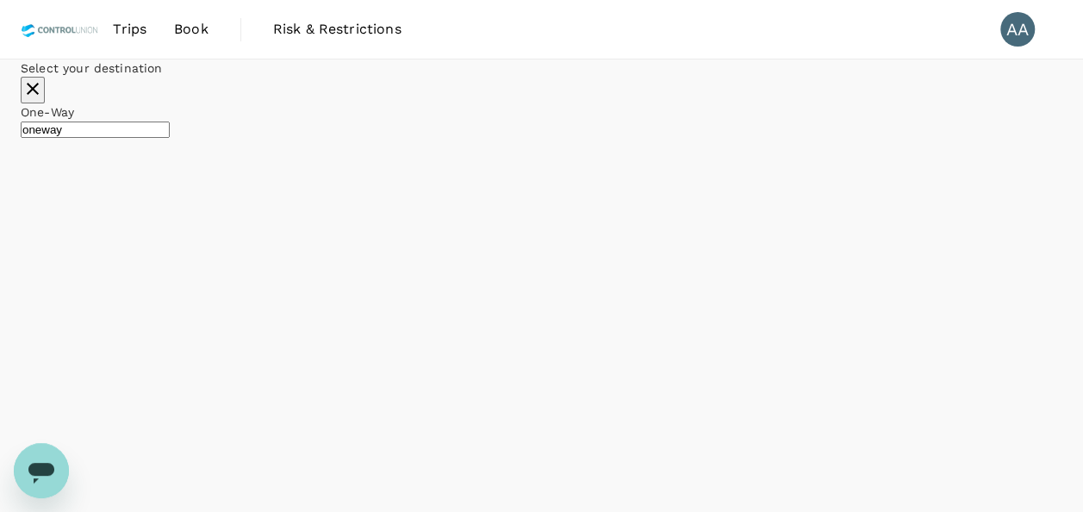
checkbox input "false"
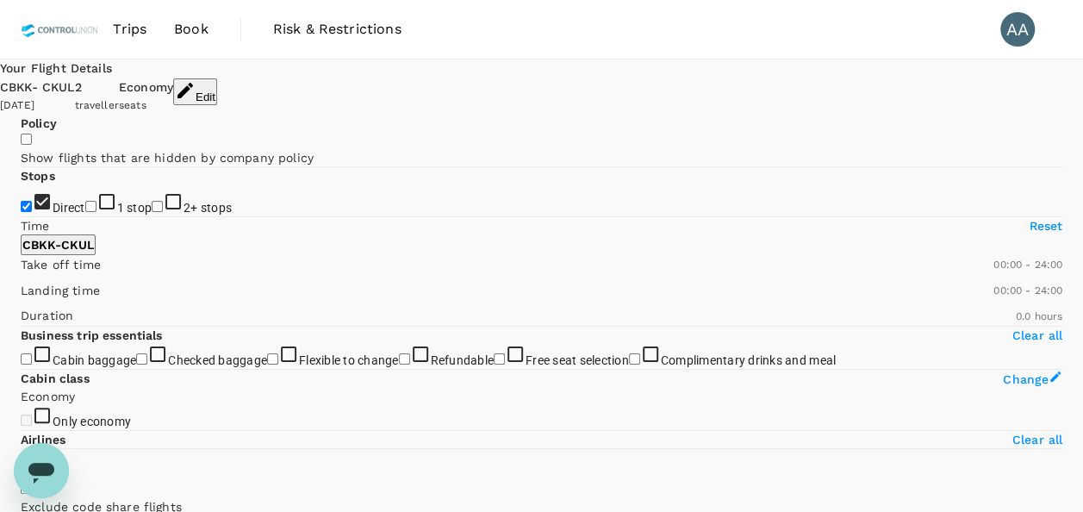
type input "950"
checkbox input "true"
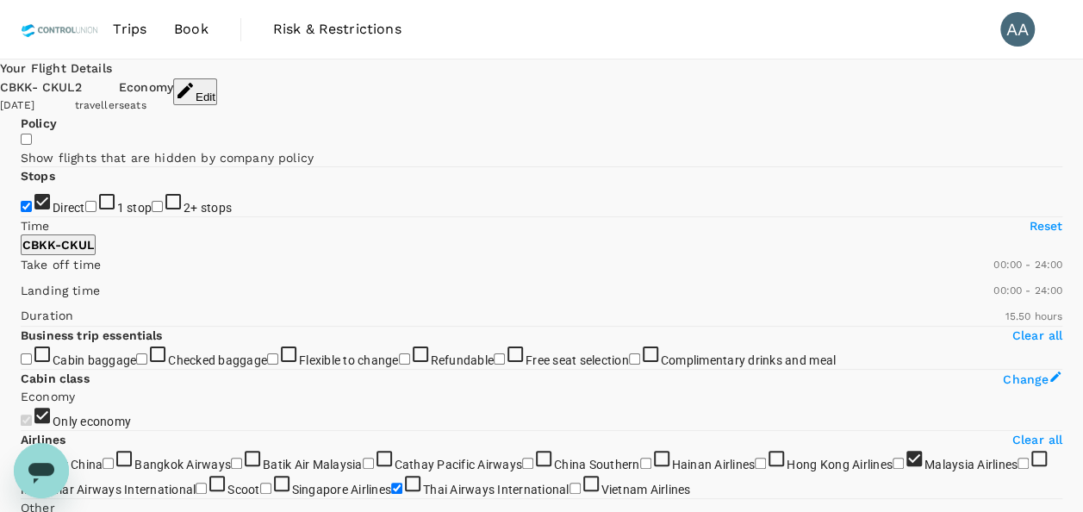
type input "1180"
checkbox input "false"
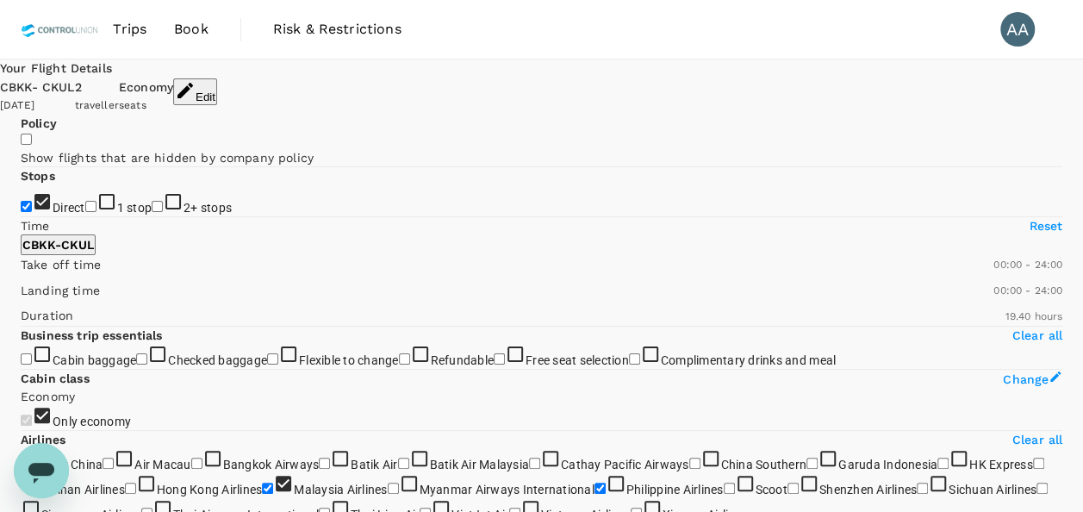
checkbox input "false"
checkbox input "true"
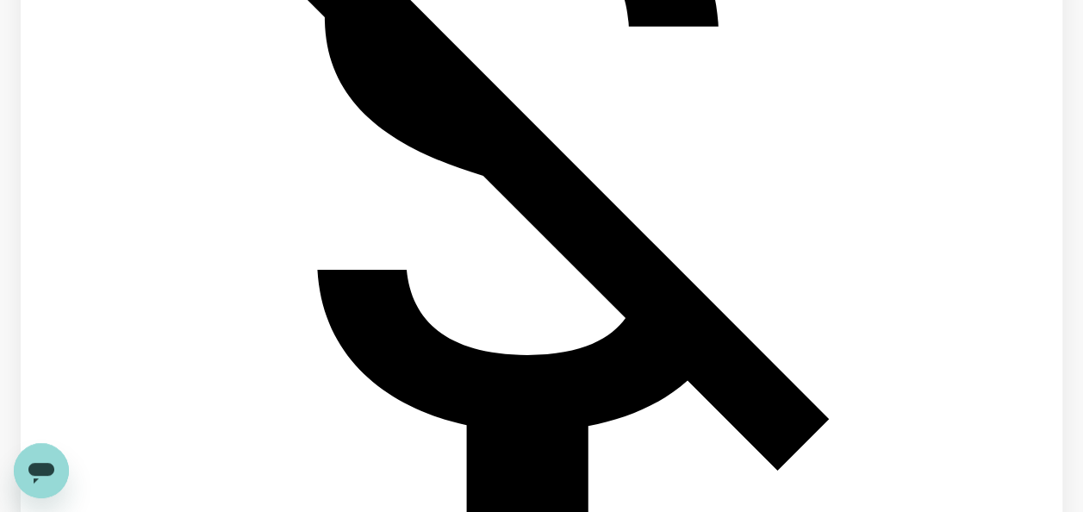
scroll to position [603, 0]
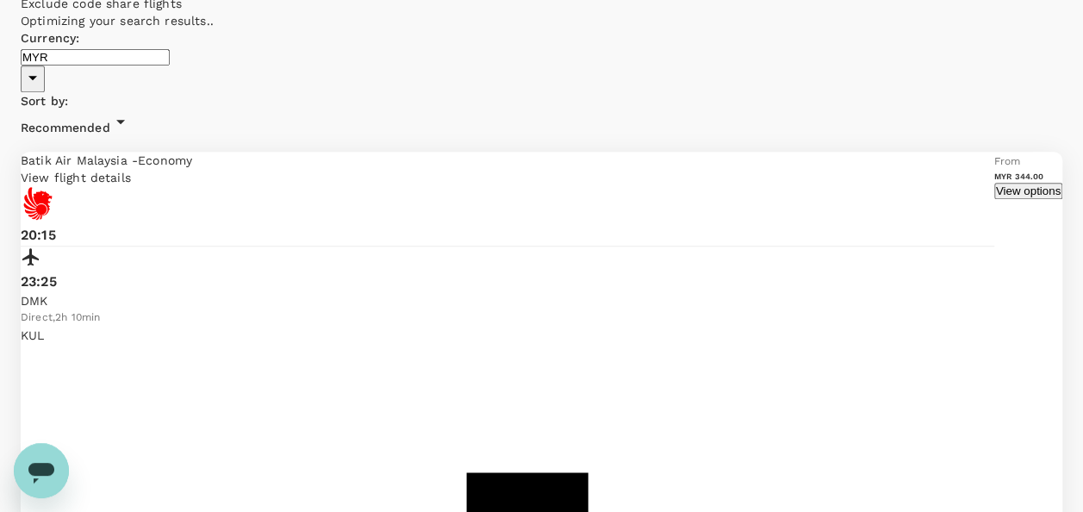
type input "1615"
checkbox input "false"
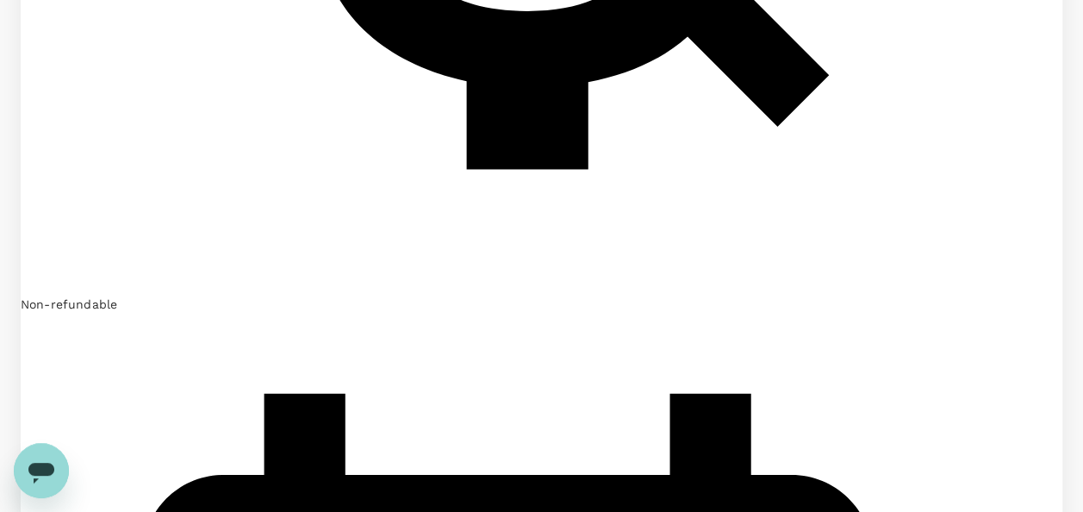
scroll to position [1551, 0]
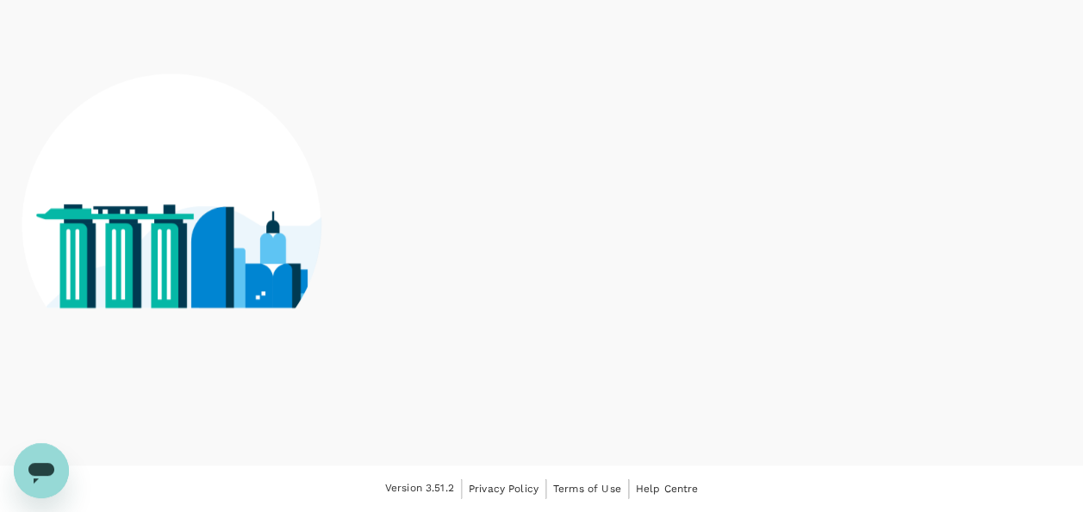
checkbox input "true"
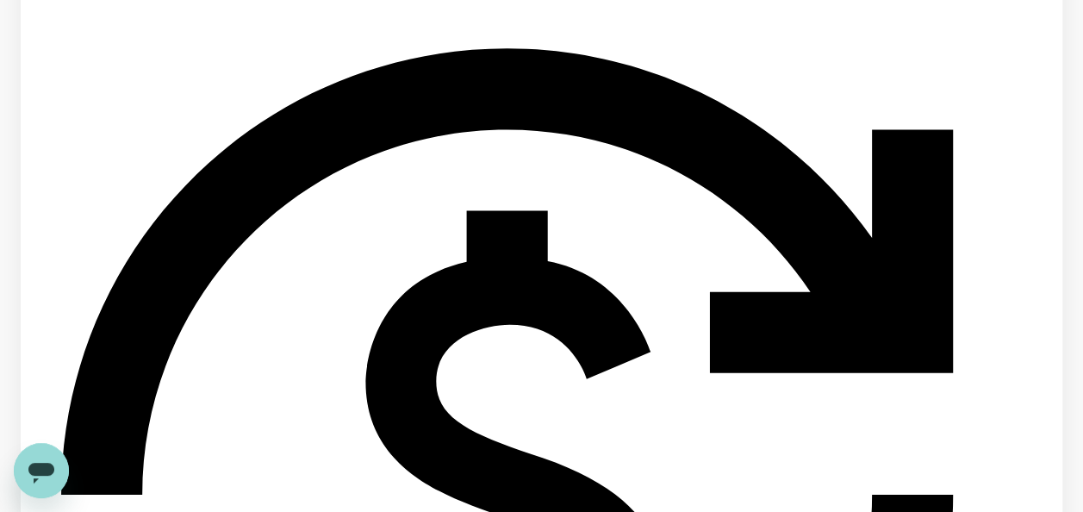
scroll to position [862, 0]
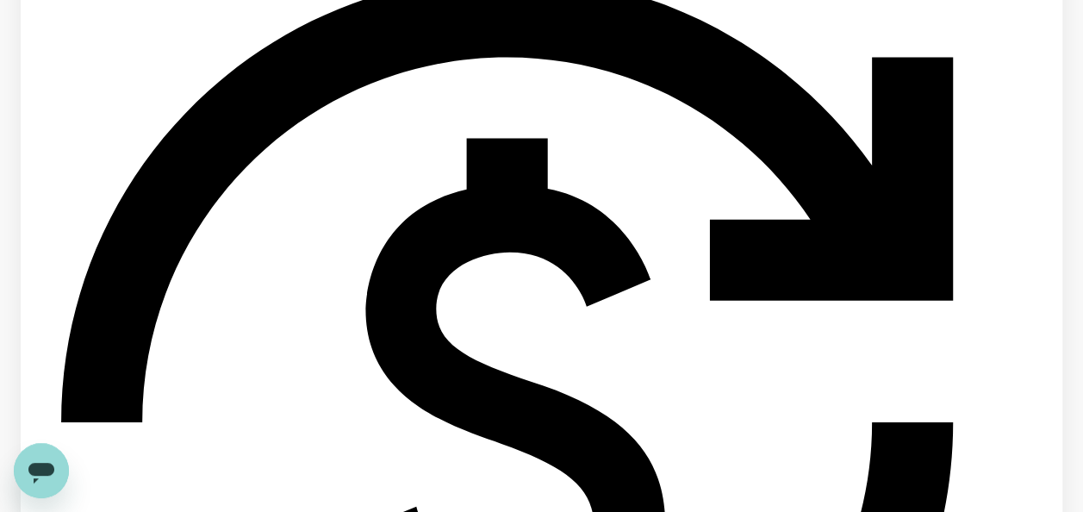
scroll to position [1058, 0]
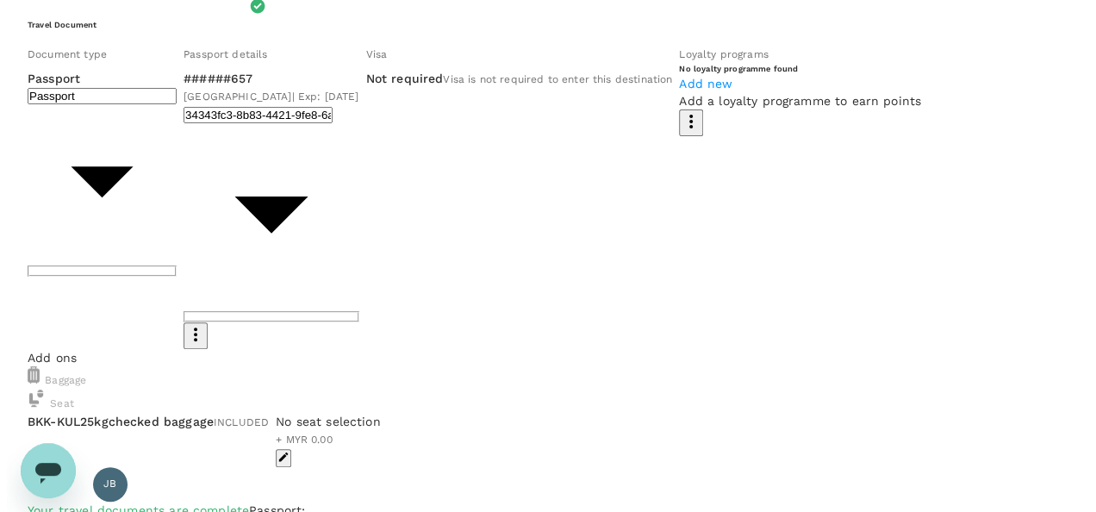
scroll to position [172, 0]
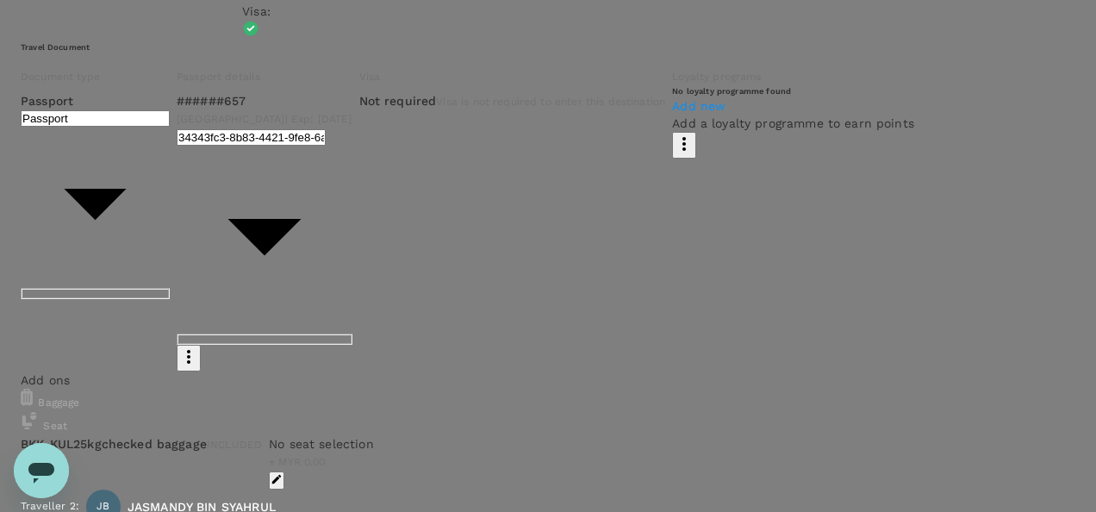
type input "9e254831-a140-43d4-90d9-f4bdc71b84d3"
drag, startPoint x: 477, startPoint y: 300, endPoint x: 621, endPoint y: 296, distance: 143.1
paste textarea "NDPE Sugar Wilmar Thailand"
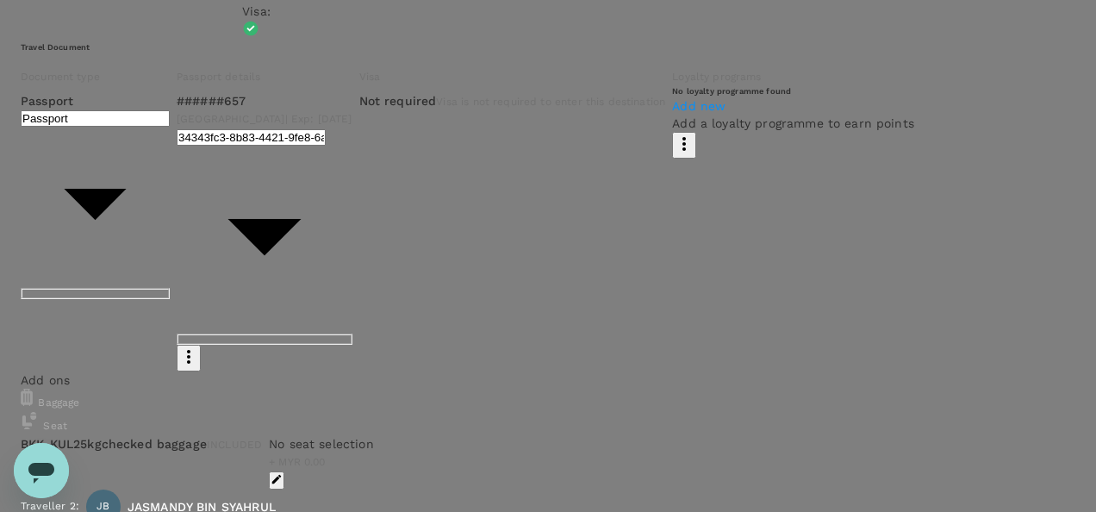
drag, startPoint x: 209, startPoint y: 359, endPoint x: -2, endPoint y: 255, distance: 235.1
type textarea "Auditor : [PERSON_NAME] & [DATE] Client : NDPE Sugar Wilmar [GEOGRAPHIC_DATA] P…"
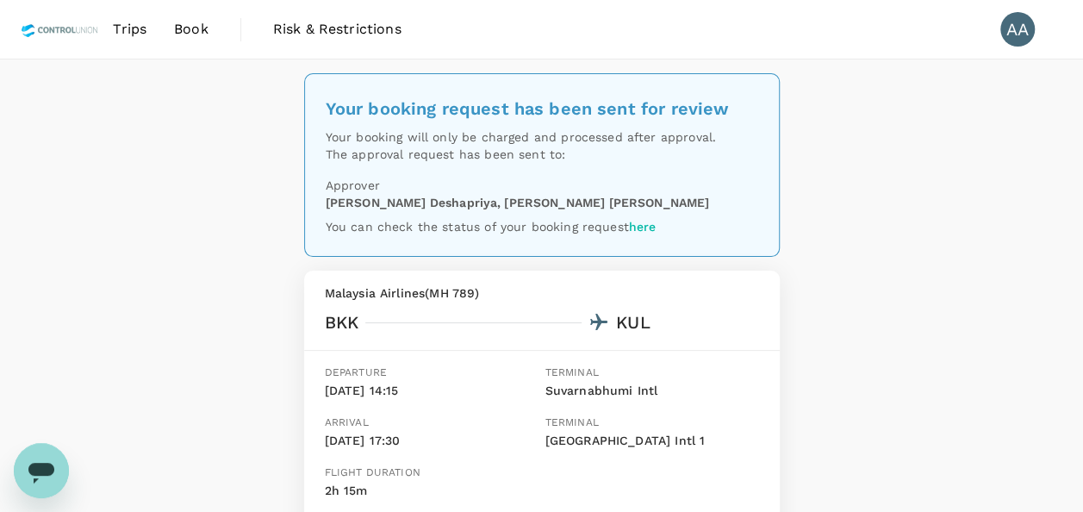
click at [193, 28] on span "Book" at bounding box center [191, 29] width 34 height 21
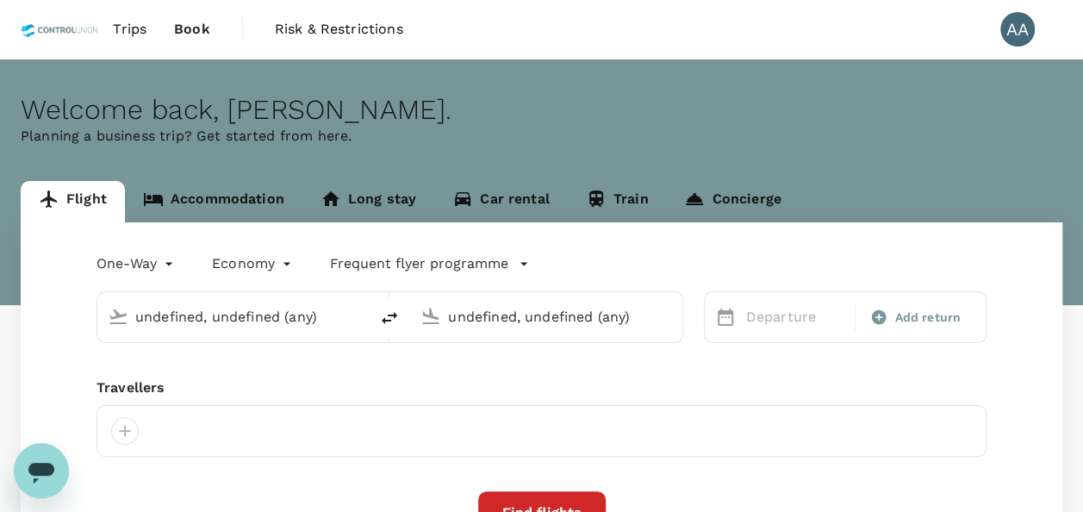
type input "[GEOGRAPHIC_DATA], [GEOGRAPHIC_DATA] (any)"
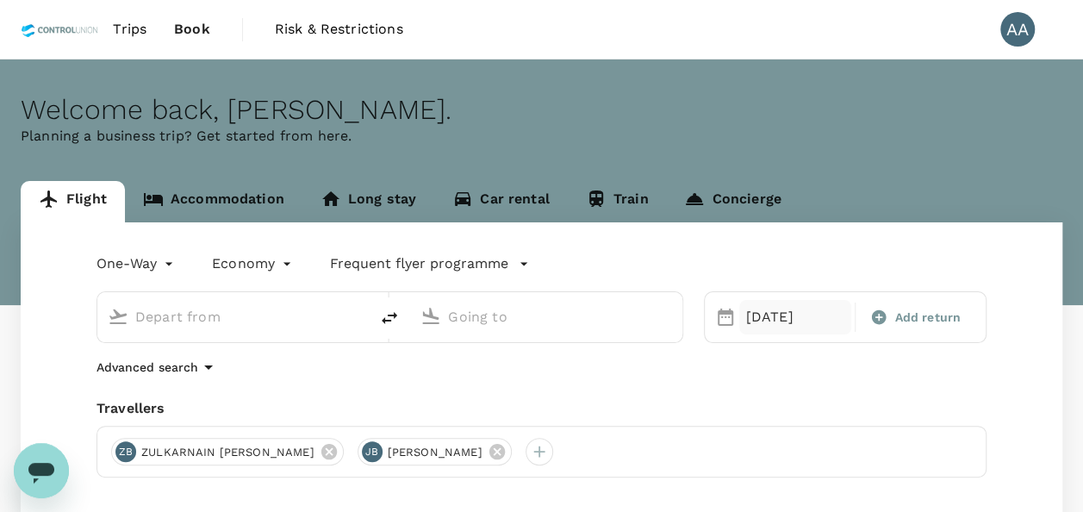
type input "[GEOGRAPHIC_DATA], [GEOGRAPHIC_DATA] (any)"
click at [384, 319] on icon "delete" at bounding box center [390, 318] width 16 height 12
type input "[GEOGRAPHIC_DATA], [GEOGRAPHIC_DATA] (any)"
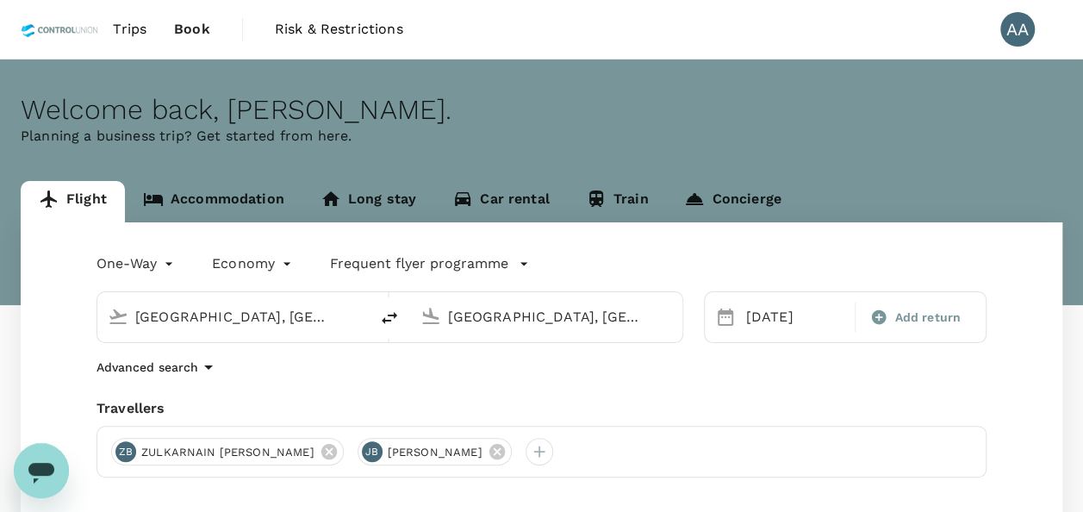
click at [733, 315] on icon at bounding box center [726, 317] width 16 height 17
click at [774, 309] on div "[DATE]" at bounding box center [796, 317] width 113 height 34
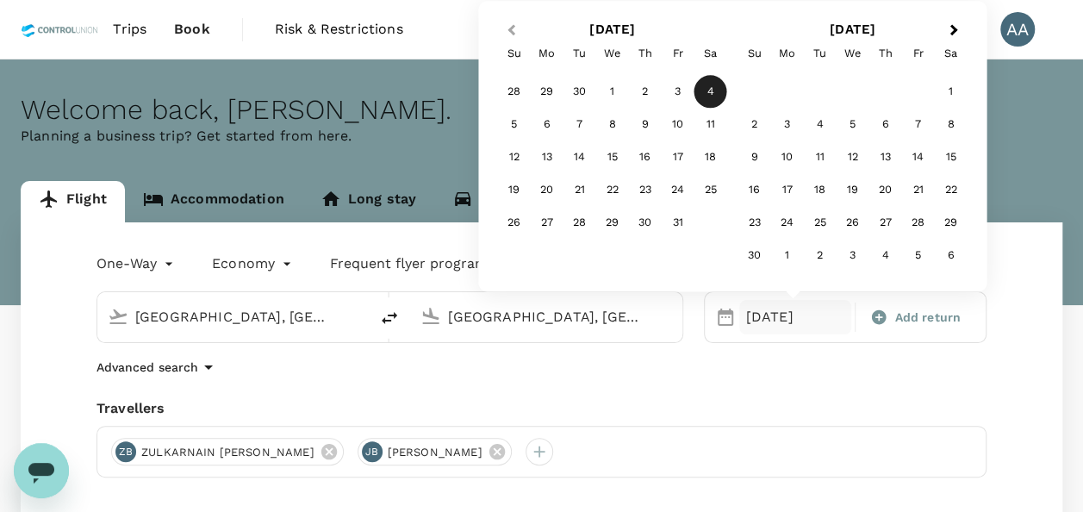
click at [511, 28] on span "Previous Month" at bounding box center [511, 31] width 0 height 20
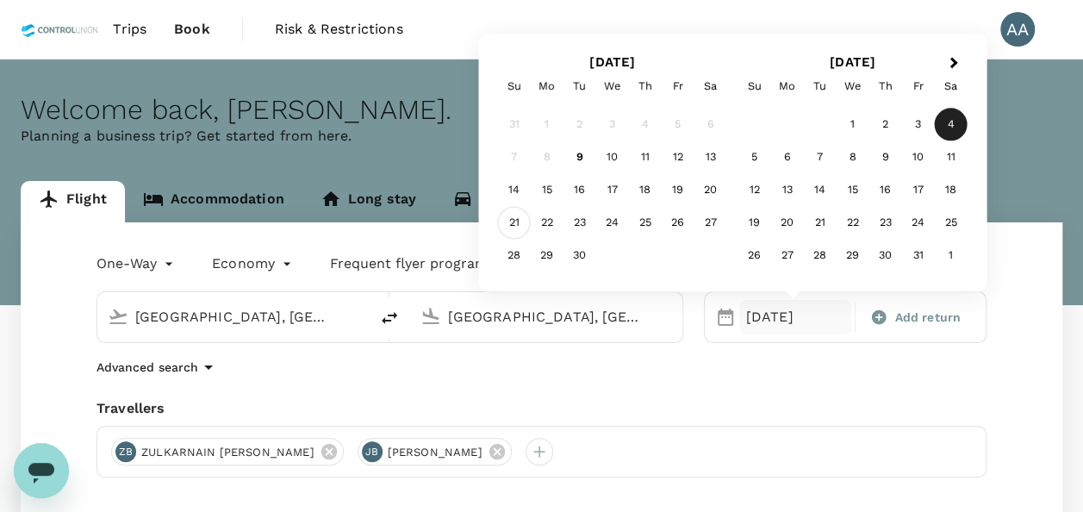
click at [517, 222] on div "21" at bounding box center [514, 223] width 33 height 33
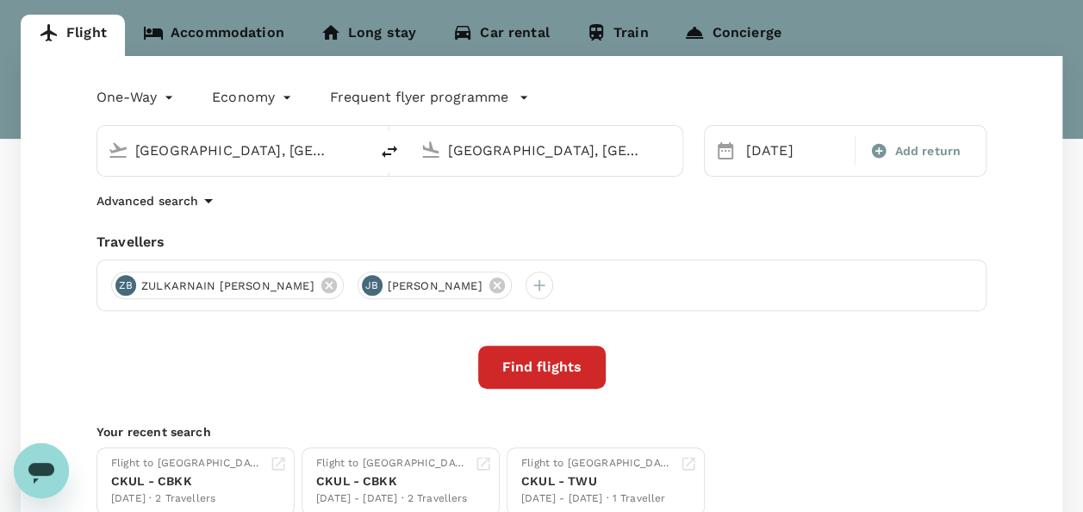
scroll to position [172, 0]
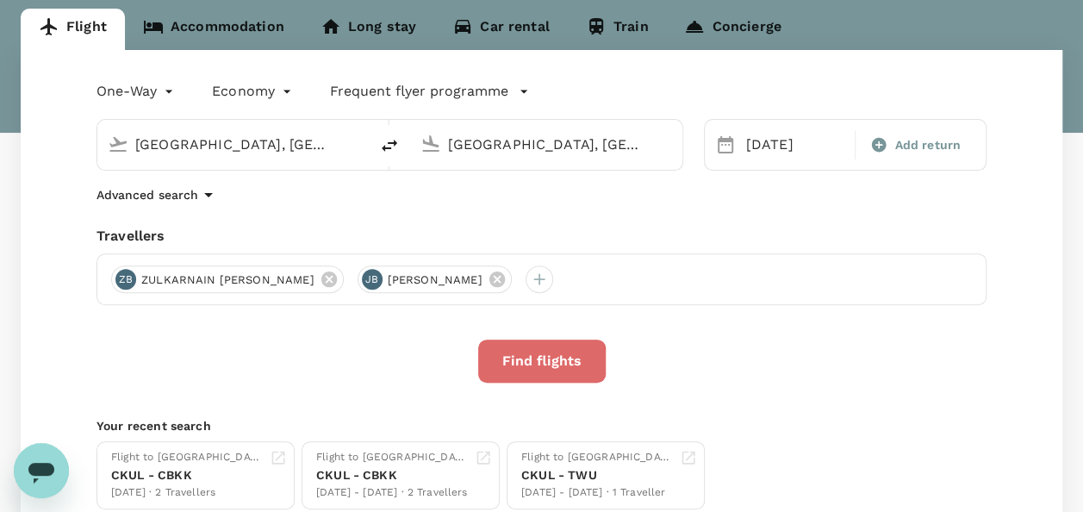
click at [524, 362] on button "Find flights" at bounding box center [542, 361] width 128 height 43
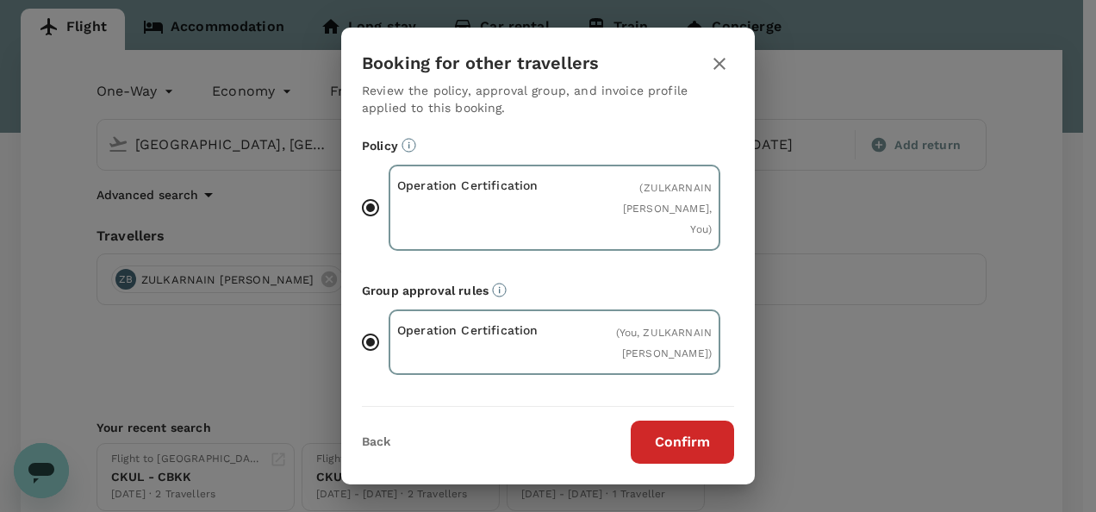
click at [690, 424] on button "Confirm" at bounding box center [682, 442] width 103 height 43
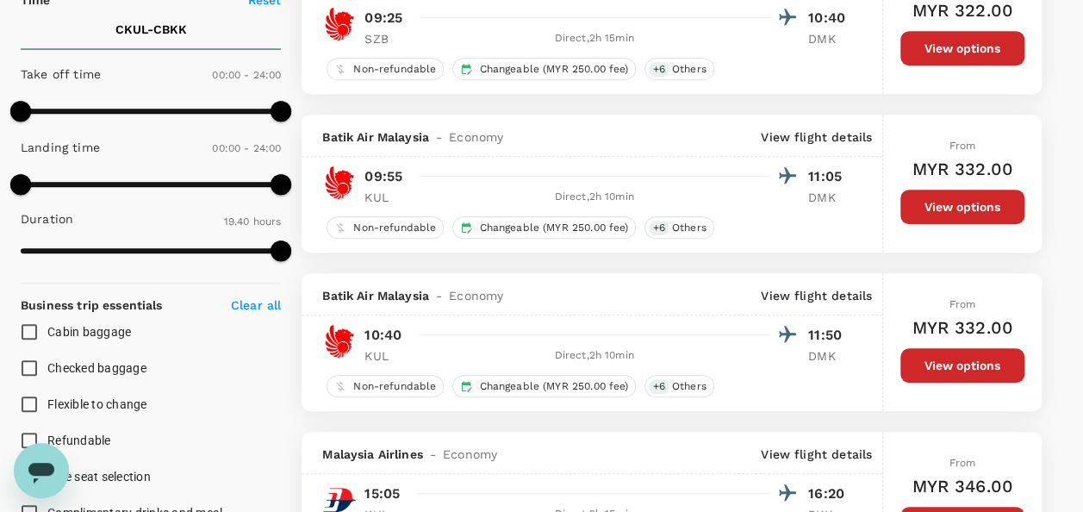
scroll to position [172, 0]
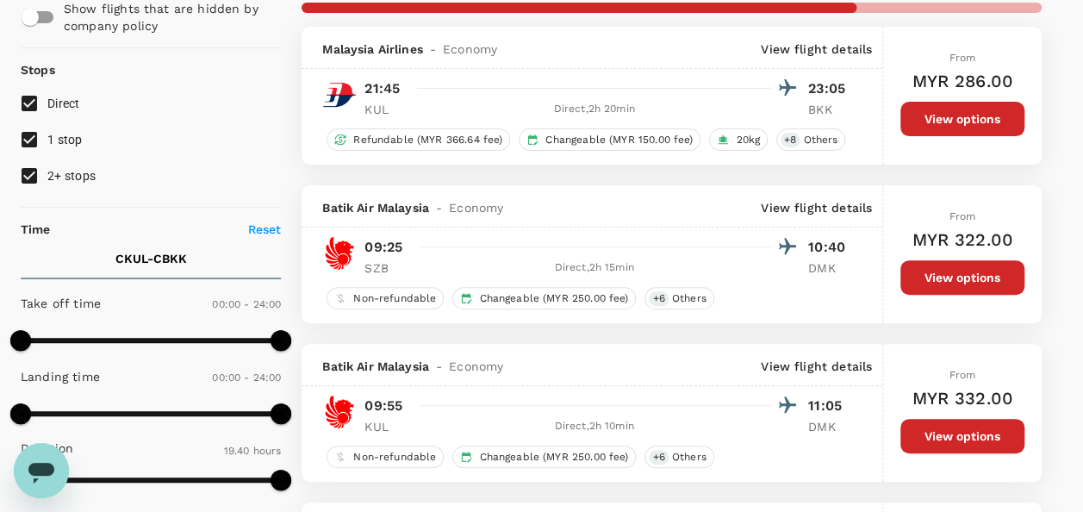
click at [72, 172] on span "2+ stops" at bounding box center [71, 176] width 48 height 14
click at [47, 172] on input "2+ stops" at bounding box center [29, 176] width 36 height 36
checkbox input "false"
click at [69, 139] on span "1 stop" at bounding box center [64, 140] width 35 height 14
click at [47, 139] on input "1 stop" at bounding box center [29, 140] width 36 height 36
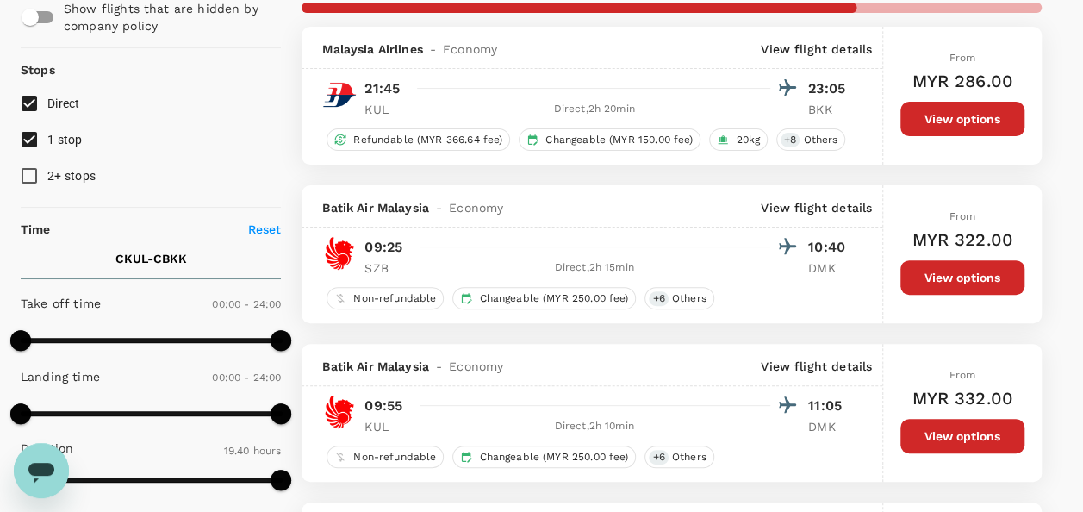
checkbox input "false"
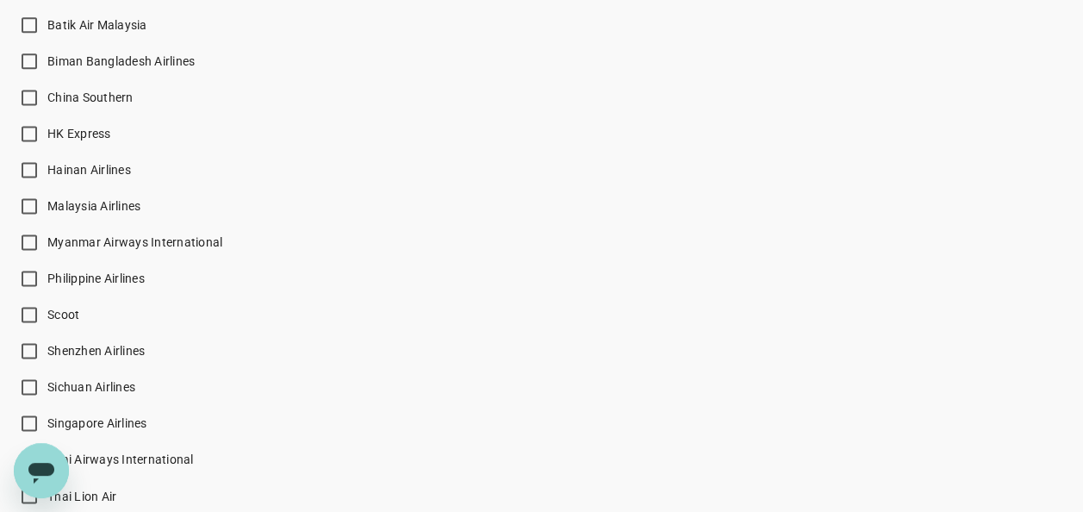
scroll to position [1120, 0]
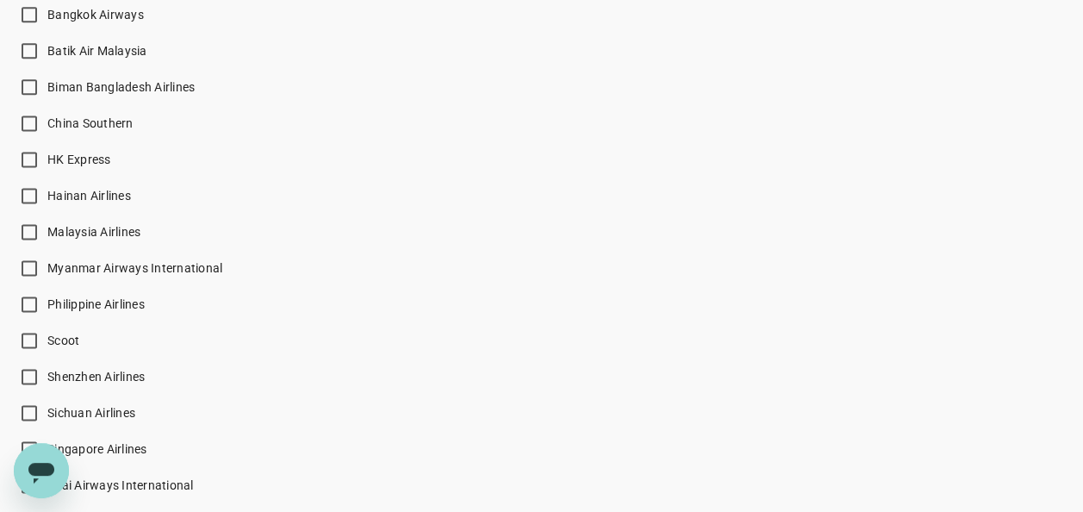
click at [90, 234] on span "Malaysia Airlines" at bounding box center [93, 232] width 93 height 14
click at [47, 234] on input "Malaysia Airlines" at bounding box center [29, 232] width 36 height 36
checkbox input "true"
type input "1605"
checkbox input "false"
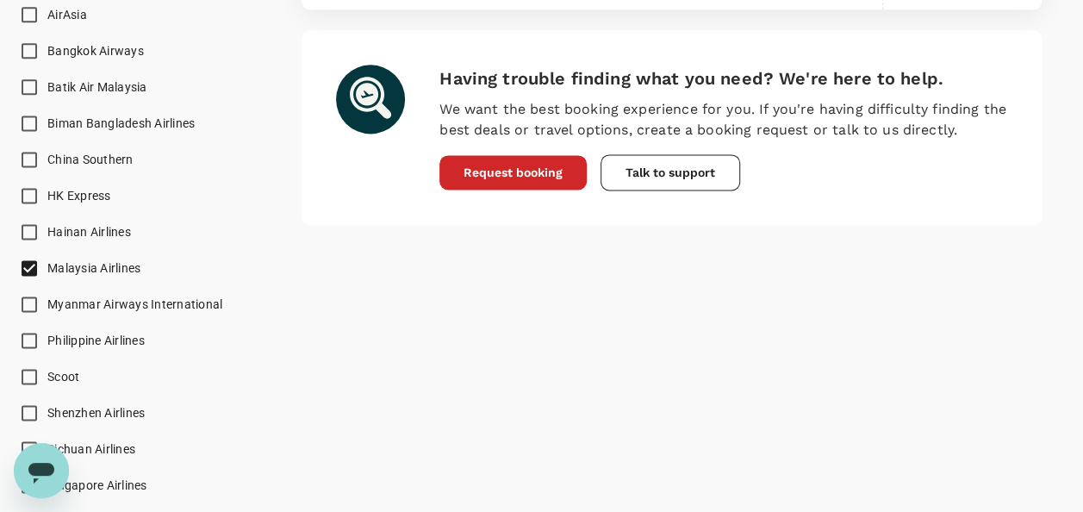
checkbox input "false"
checkbox input "true"
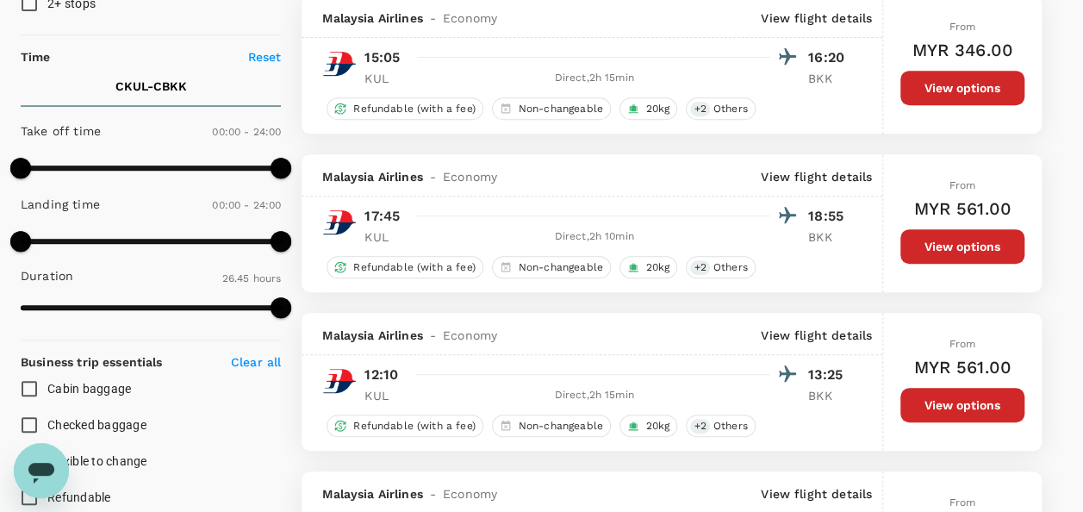
scroll to position [259, 0]
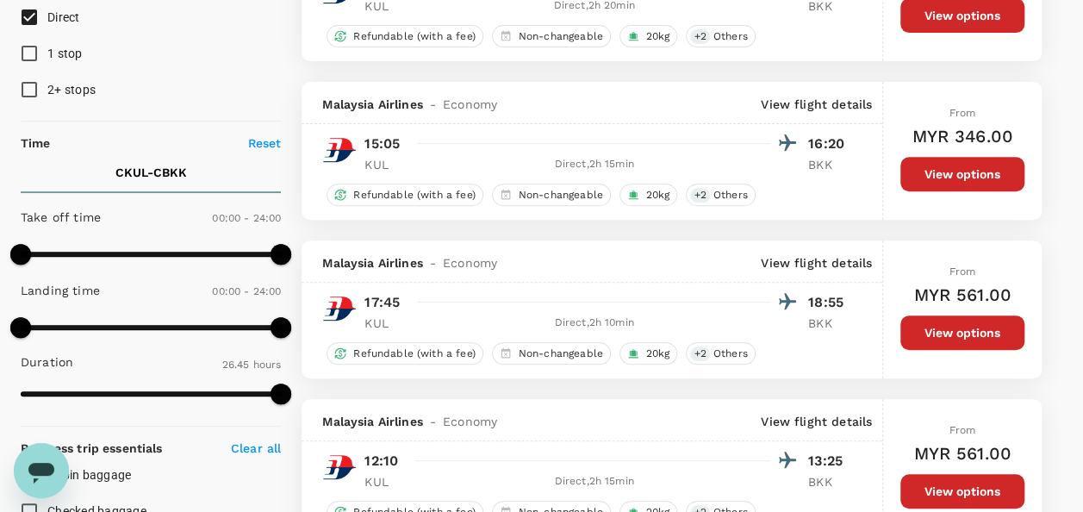
click at [978, 181] on button "View options" at bounding box center [963, 174] width 124 height 34
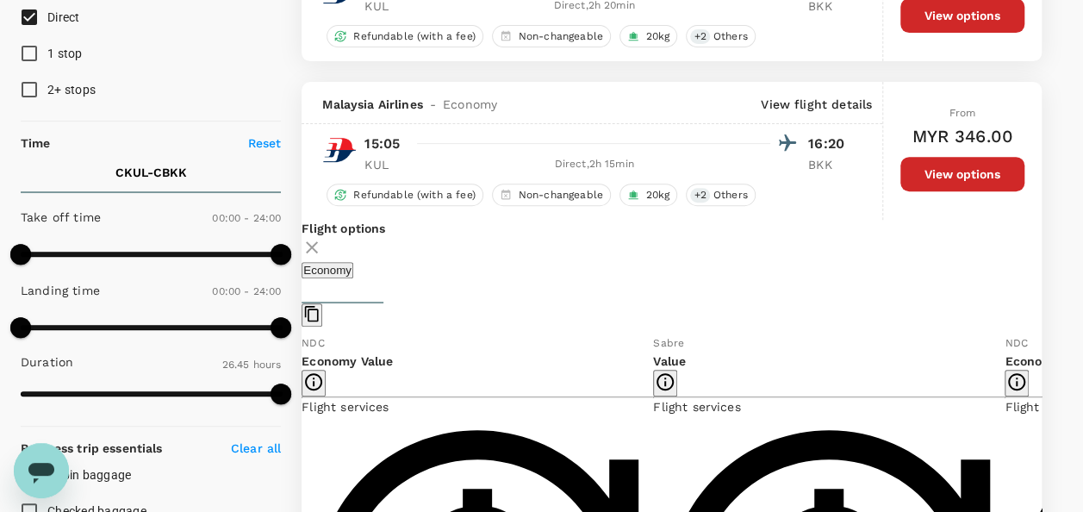
scroll to position [340, 0]
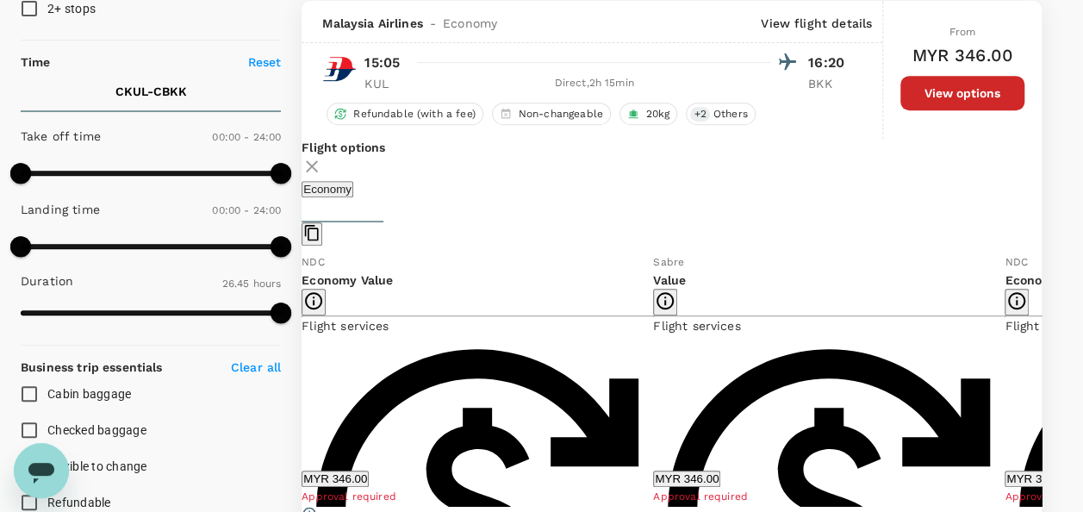
click at [1046, 384] on icon at bounding box center [1054, 379] width 17 height 17
click at [668, 474] on button "MYR 366.00" at bounding box center [686, 479] width 67 height 16
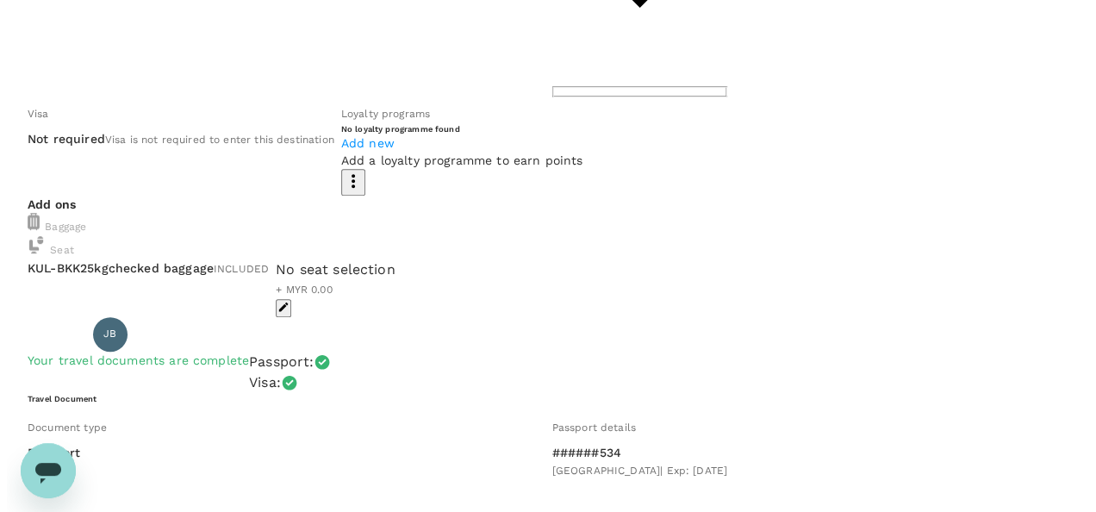
scroll to position [110, 0]
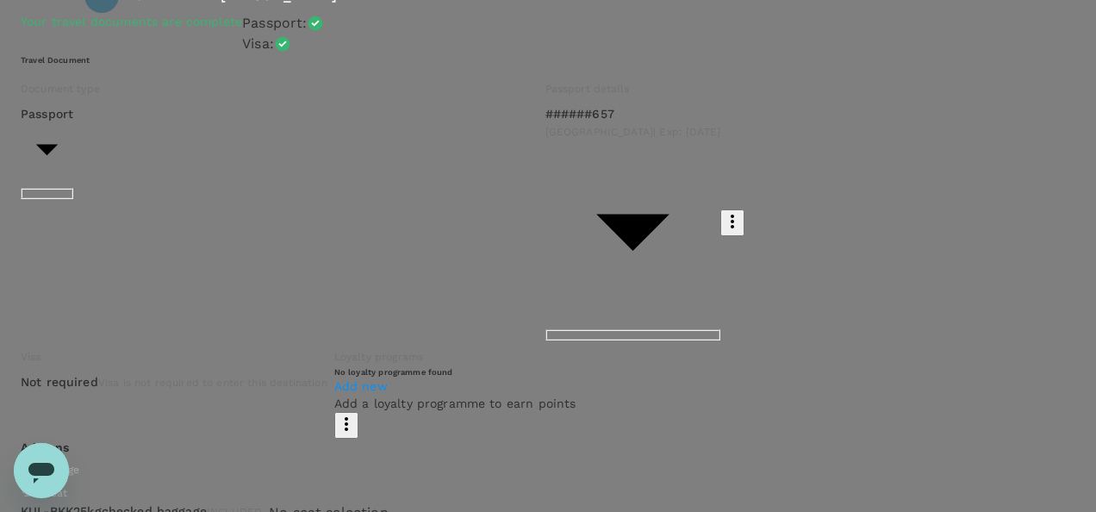
type input "9e254831-a140-43d4-90d9-f4bdc71b84d3"
paste textarea "Auditor : [PERSON_NAME] & [DATE] Client : NDPE Sugar Wilmar [GEOGRAPHIC_DATA] P…"
type textarea "Auditor : [PERSON_NAME] & [DATE] Client : NDPE Sugar Wilmar [GEOGRAPHIC_DATA] P…"
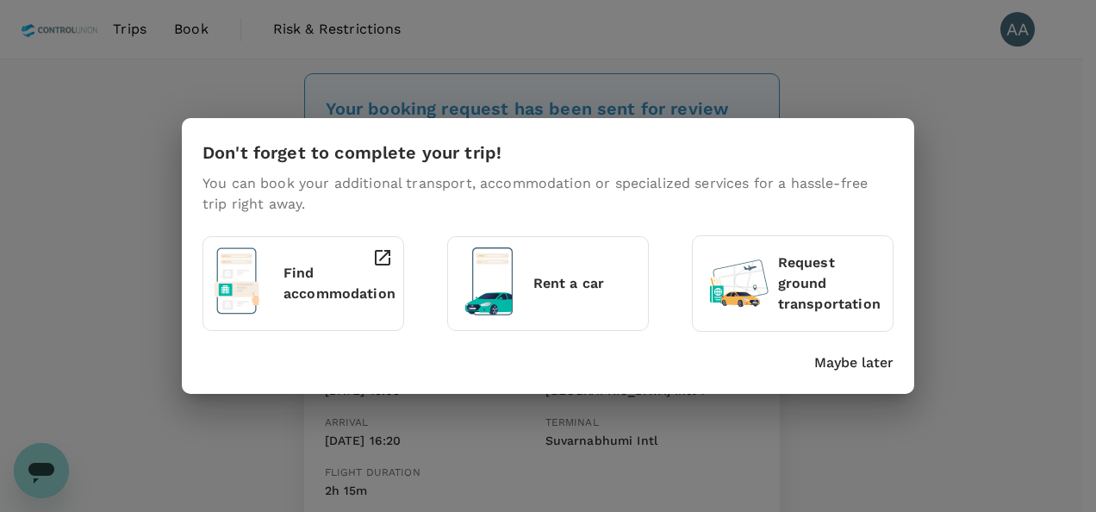
click at [874, 359] on p "Maybe later" at bounding box center [853, 363] width 79 height 21
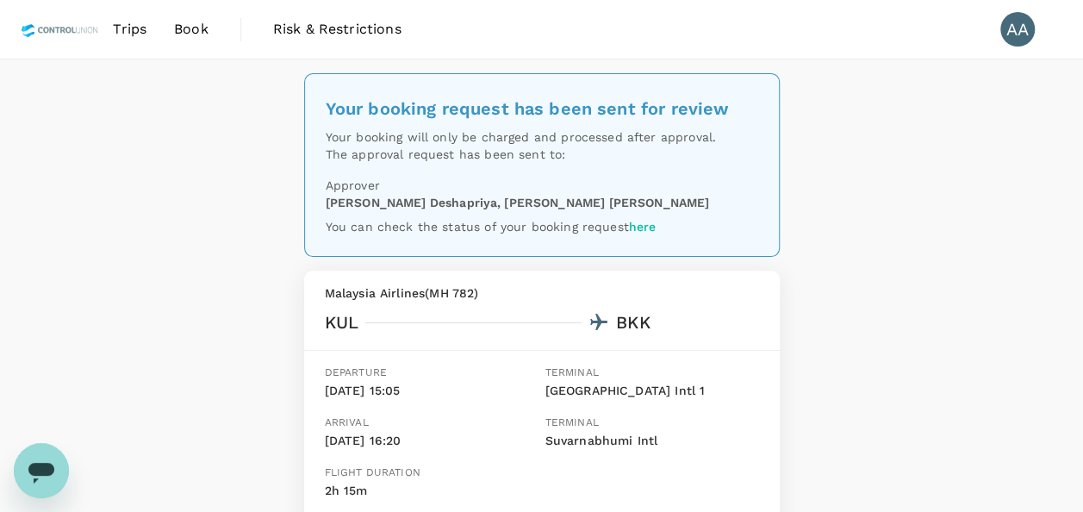
click at [186, 29] on span "Book" at bounding box center [191, 29] width 34 height 21
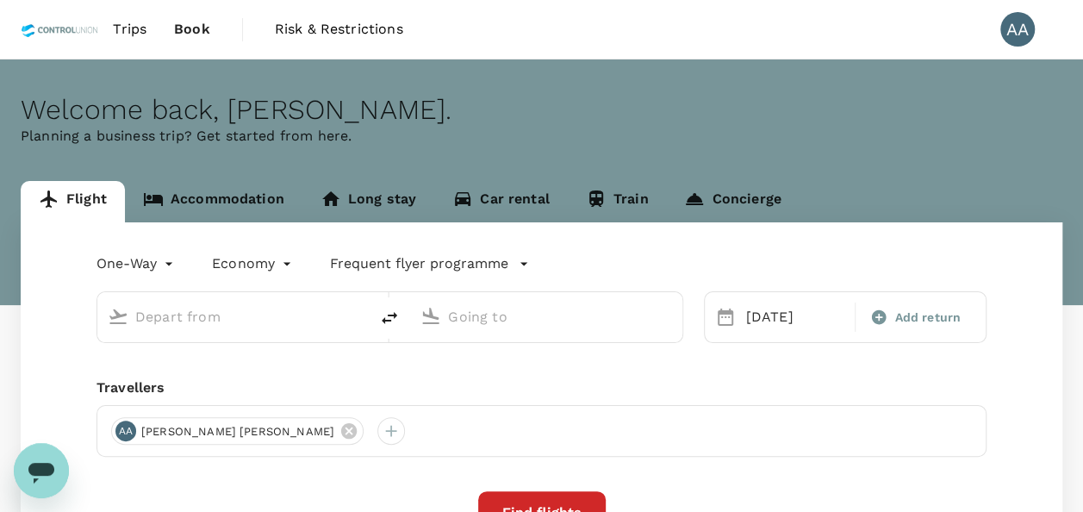
type input "[GEOGRAPHIC_DATA], [GEOGRAPHIC_DATA] (any)"
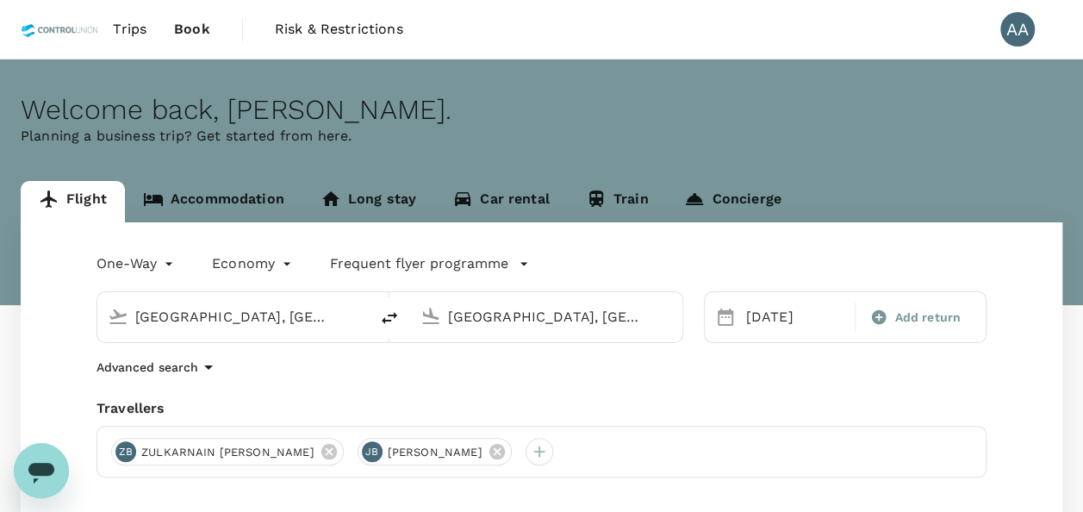
click at [122, 10] on link "Trips" at bounding box center [129, 29] width 61 height 59
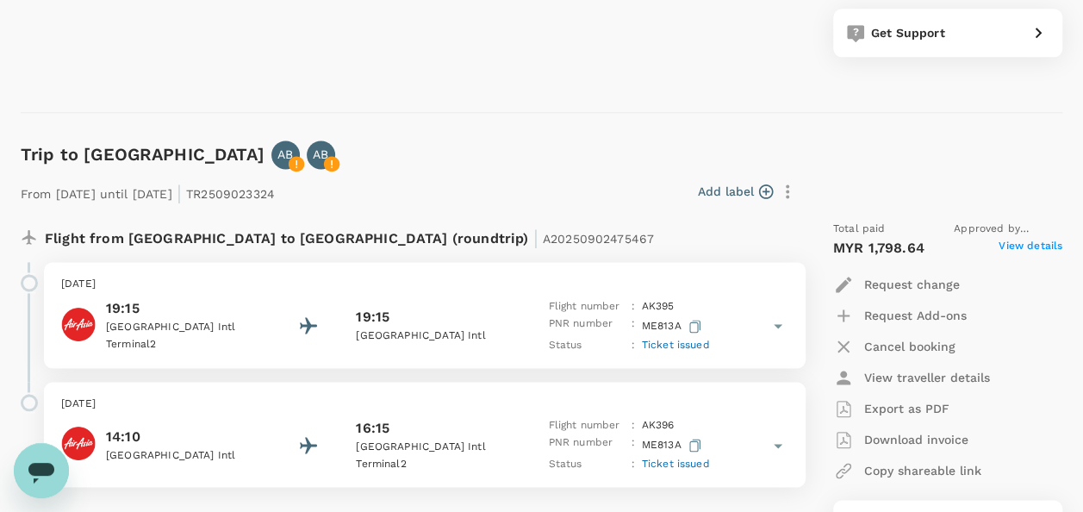
scroll to position [1120, 0]
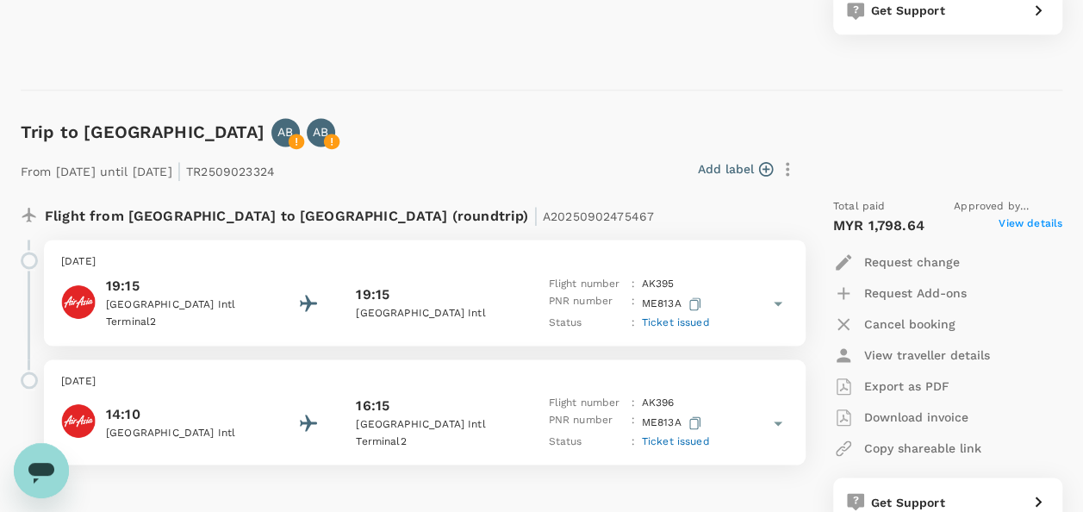
click at [1022, 224] on span "View details" at bounding box center [1031, 225] width 64 height 21
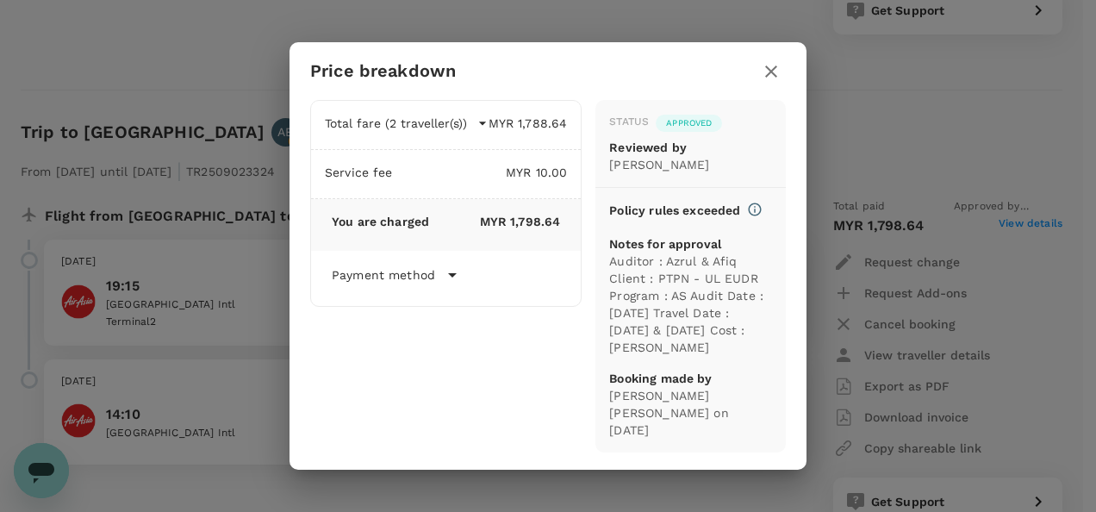
click at [770, 71] on icon "button" at bounding box center [771, 71] width 21 height 21
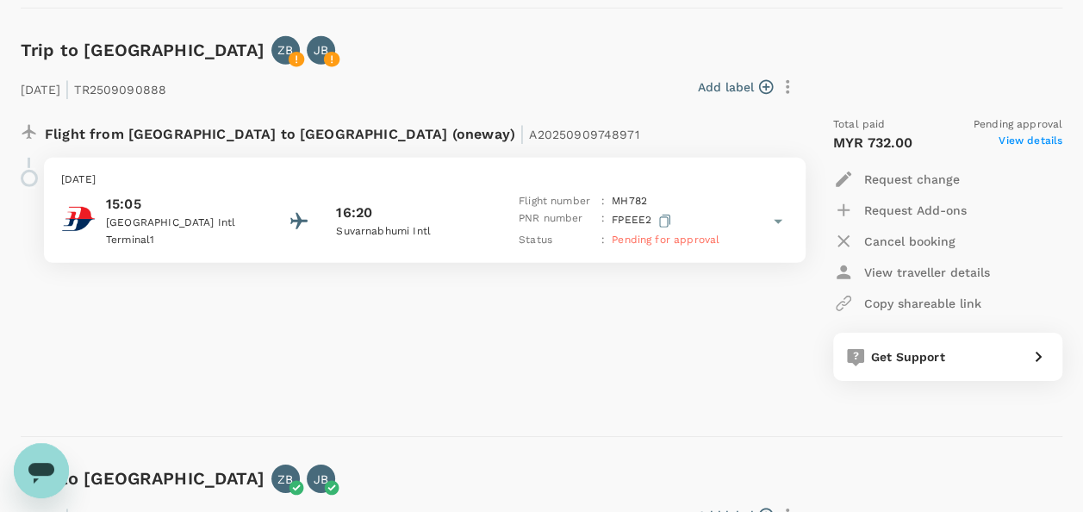
scroll to position [2586, 0]
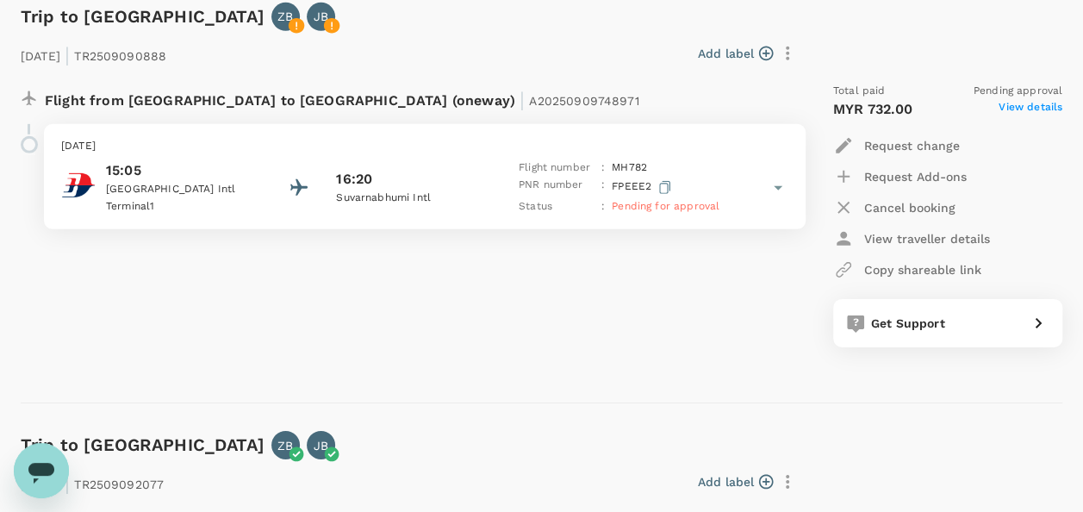
click at [310, 98] on p "Flight from Malaysia to Thailand (oneway) | A20250909748971" at bounding box center [342, 98] width 595 height 31
click at [22, 141] on div at bounding box center [29, 144] width 17 height 17
click at [1009, 118] on span "View details" at bounding box center [1031, 109] width 64 height 21
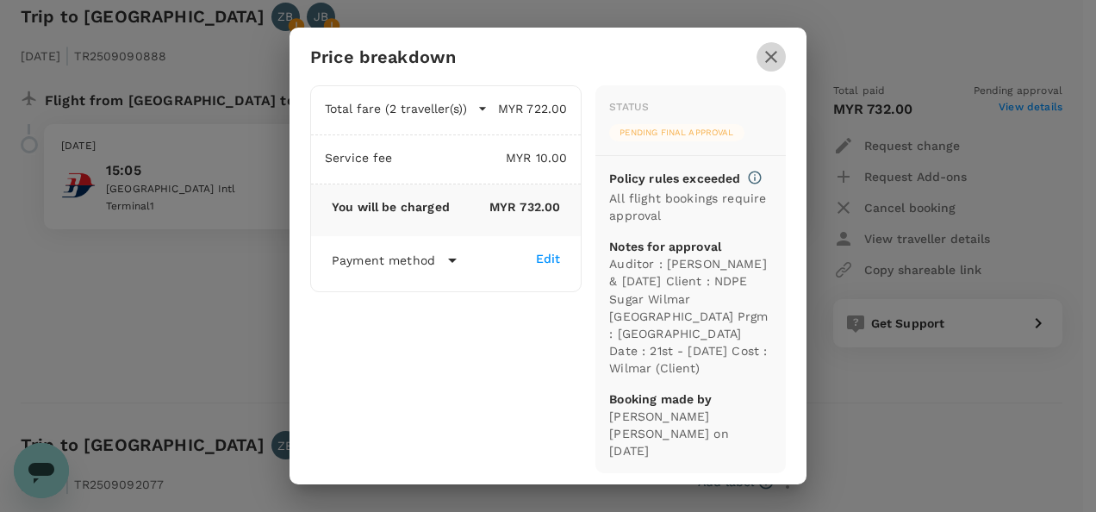
click at [767, 63] on icon "button" at bounding box center [771, 57] width 12 height 12
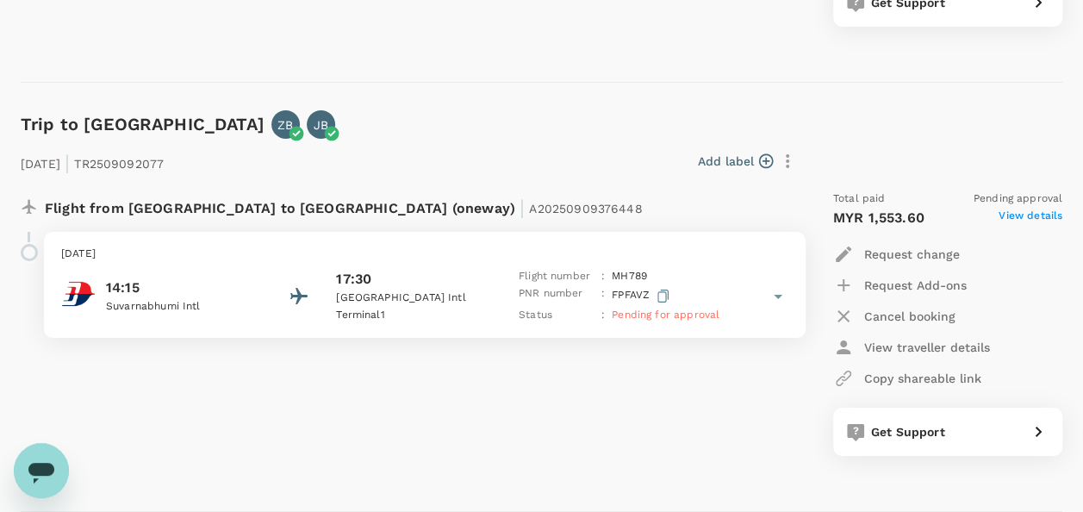
scroll to position [2984, 0]
